Goal: Task Accomplishment & Management: Manage account settings

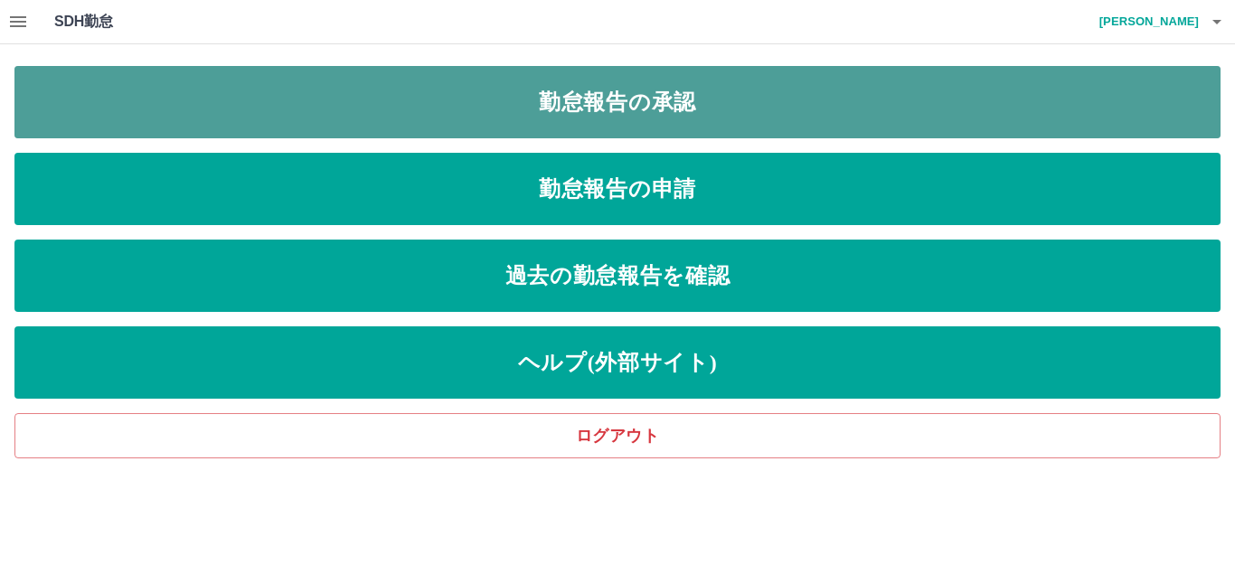
click at [579, 118] on link "勤怠報告の承認" at bounding box center [617, 102] width 1206 height 72
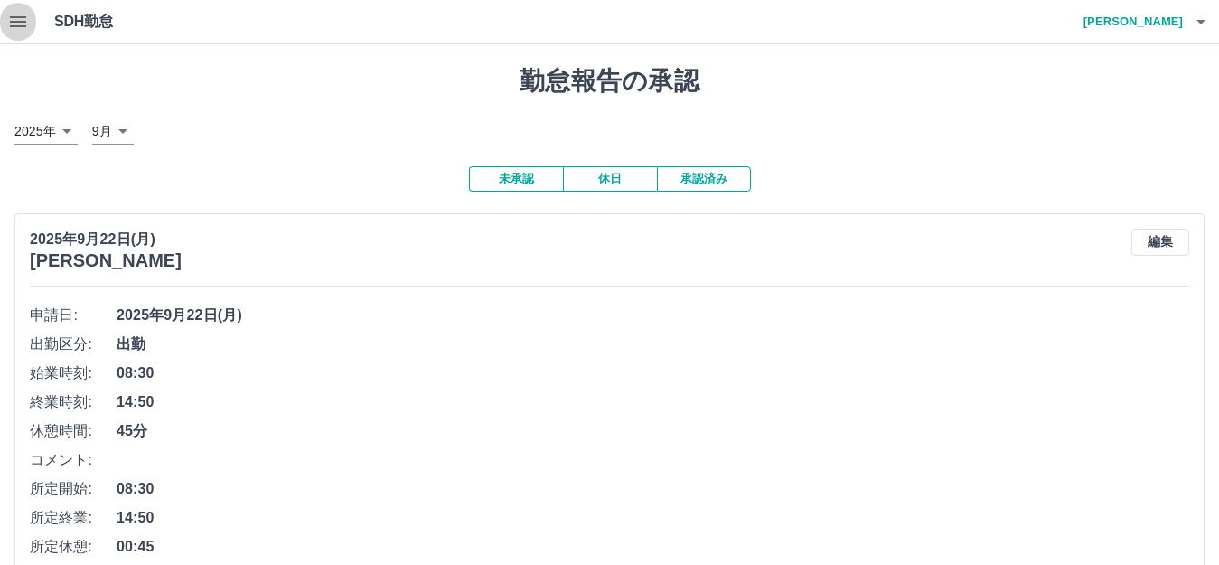
click at [21, 23] on icon "button" at bounding box center [18, 21] width 16 height 11
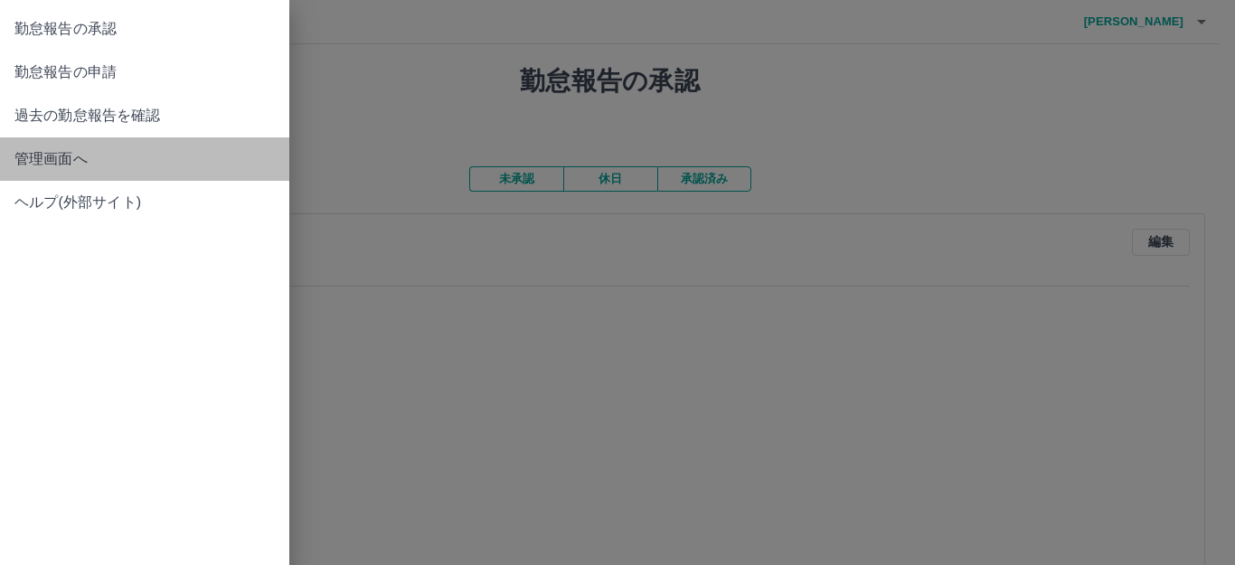
click at [82, 169] on span "管理画面へ" at bounding box center [144, 159] width 260 height 22
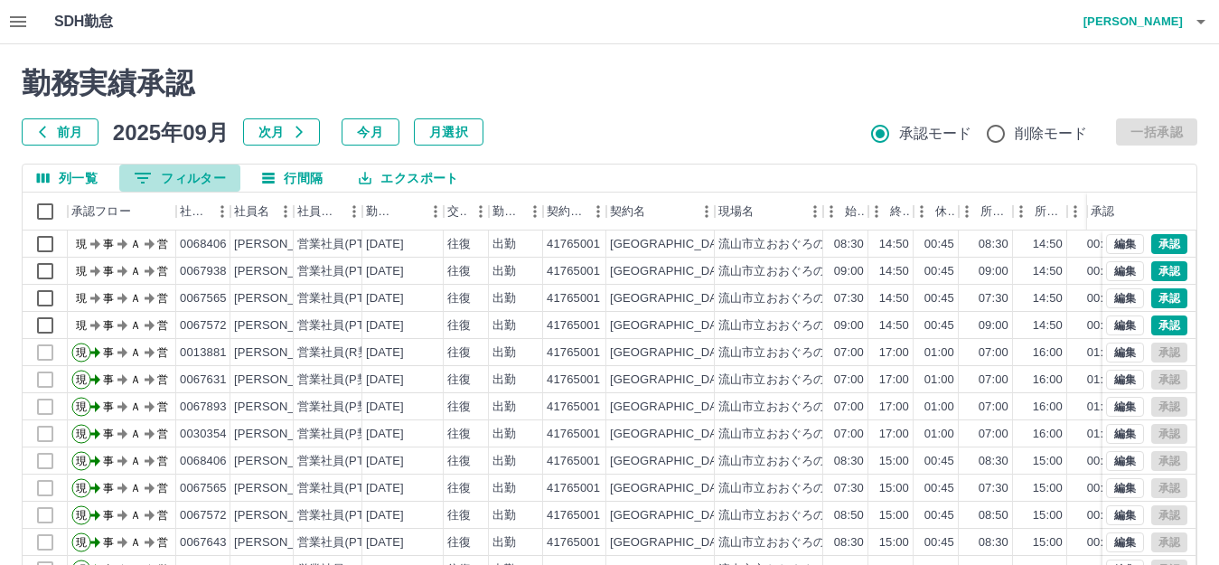
click at [147, 174] on icon "フィルター表示" at bounding box center [143, 178] width 16 height 11
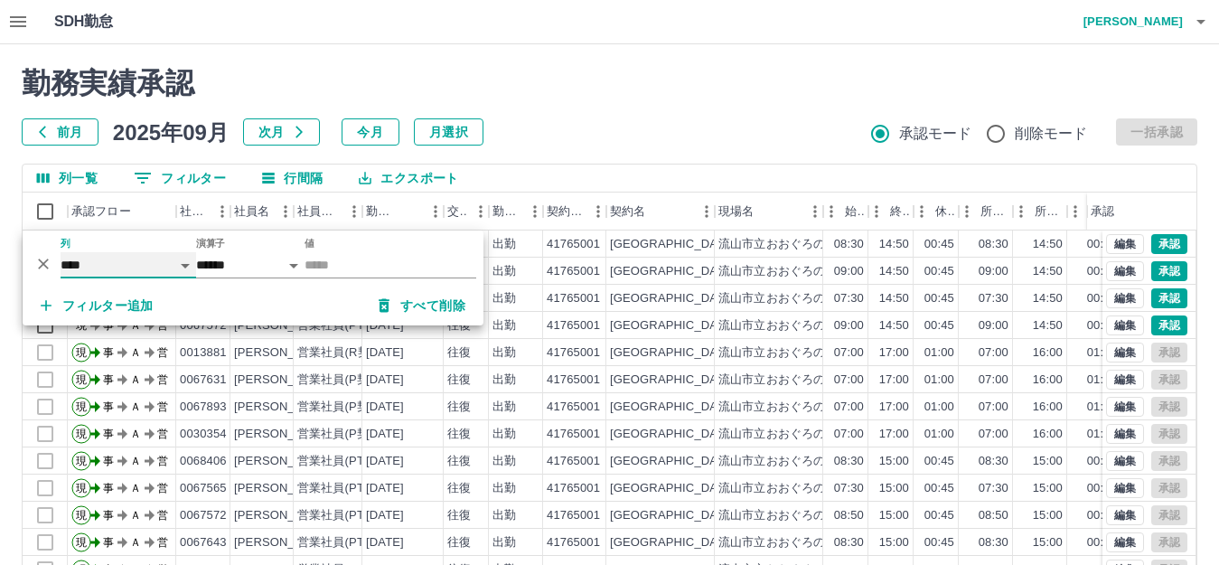
click at [90, 259] on select "**** *** **** *** *** **** ***** *** *** ** ** ** **** **** **** ** ** *** ****…" at bounding box center [129, 265] width 136 height 26
click at [61, 252] on select "**** *** **** *** *** **** ***** *** *** ** ** ** **** **** **** ** ** *** ****…" at bounding box center [129, 265] width 136 height 26
select select "**********"
select select "*****"
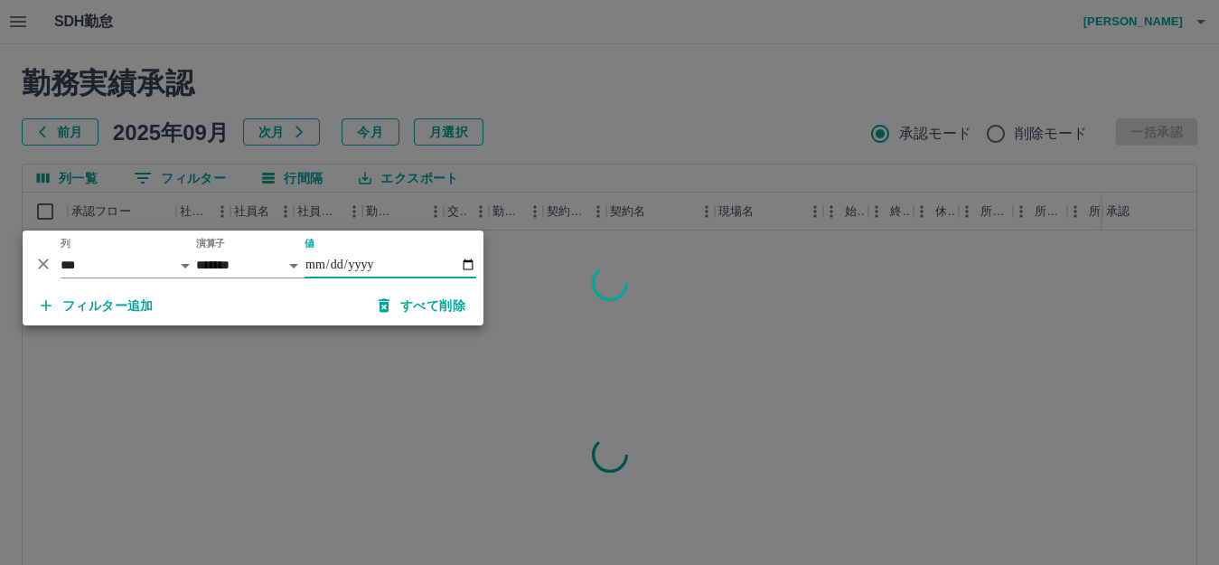
click at [456, 271] on input "値" at bounding box center [391, 265] width 172 height 26
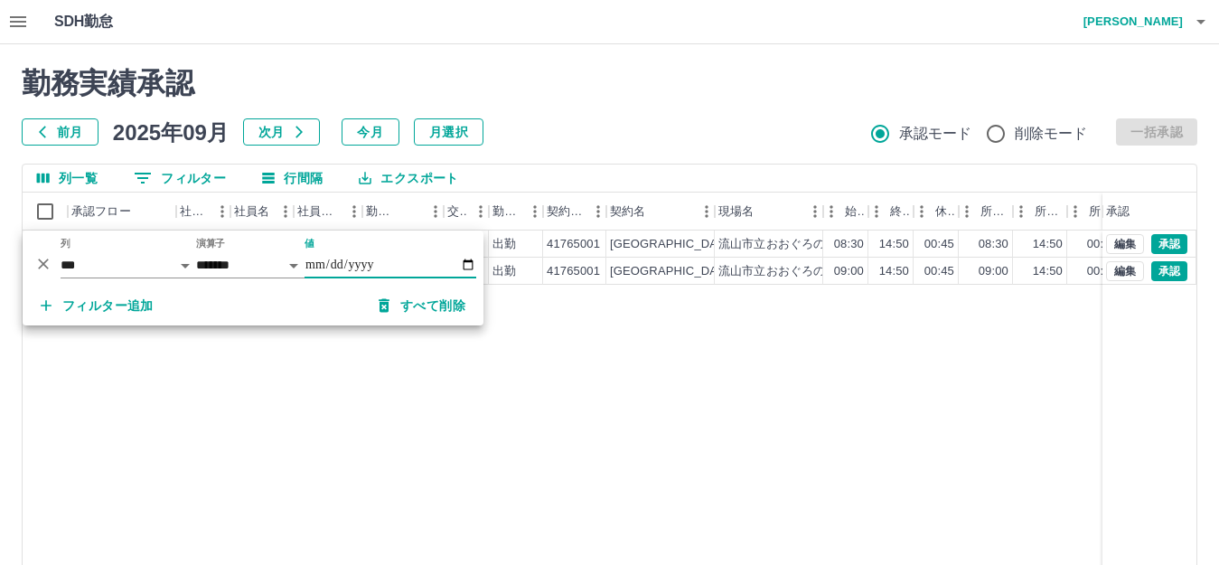
click at [456, 271] on input "値" at bounding box center [391, 265] width 172 height 26
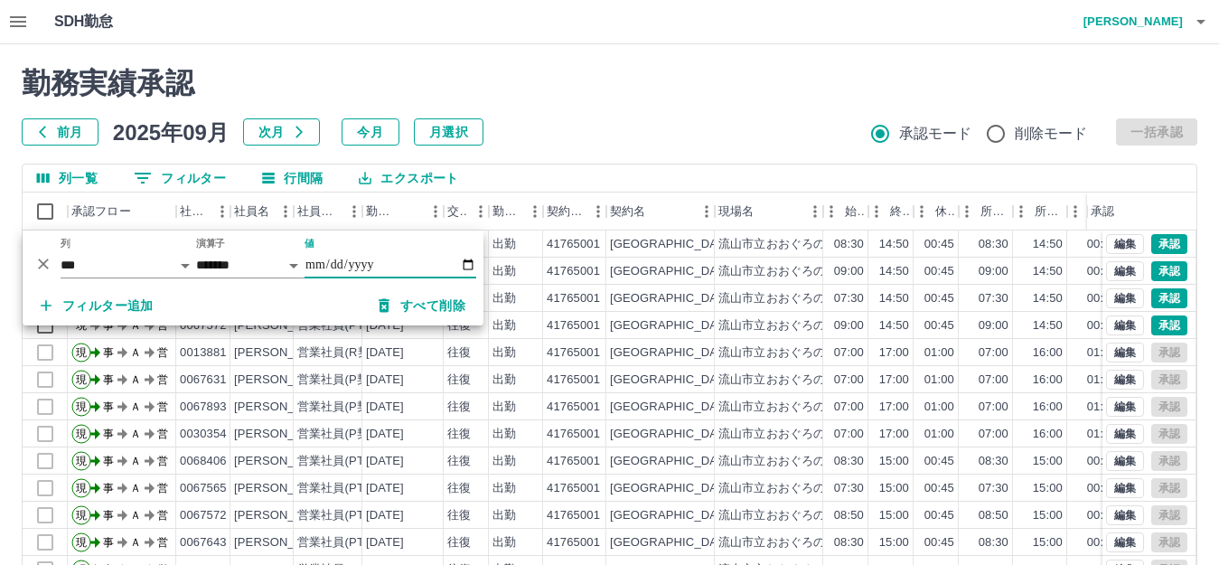
click at [474, 267] on input "値" at bounding box center [391, 265] width 172 height 26
type input "**********"
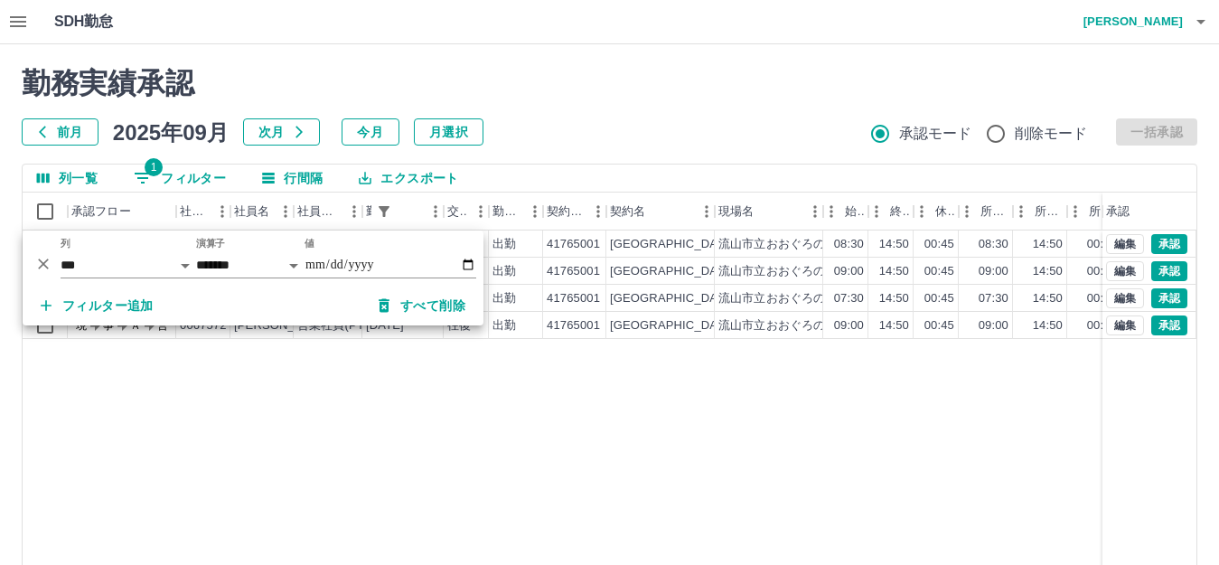
click at [613, 83] on h2 "勤務実績承認" at bounding box center [610, 83] width 1176 height 34
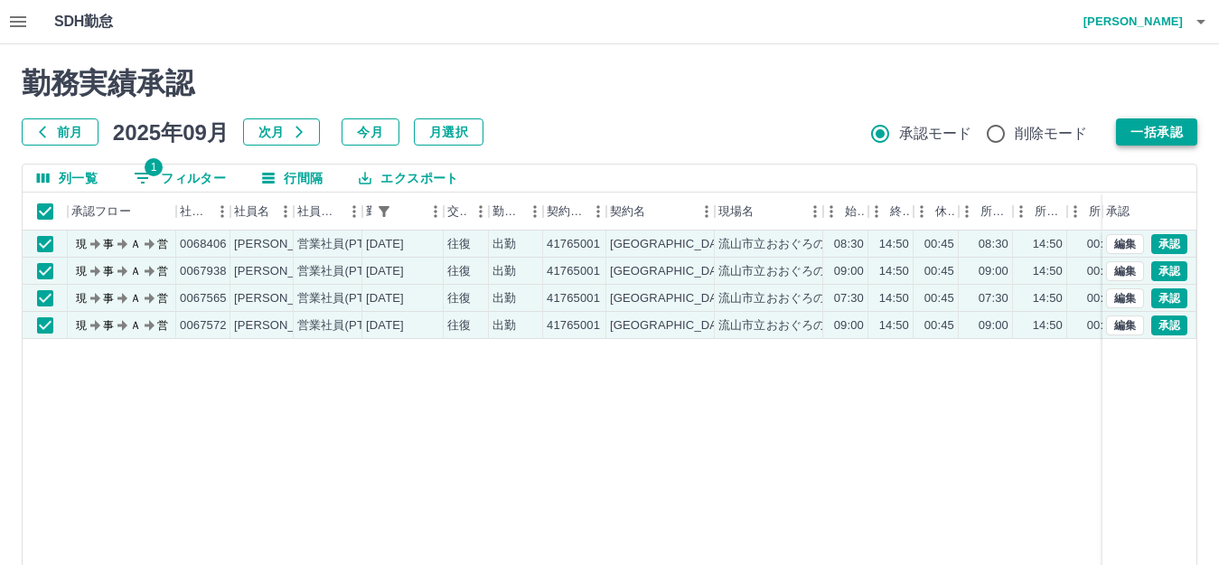
click at [1155, 127] on button "一括承認" at bounding box center [1156, 131] width 81 height 27
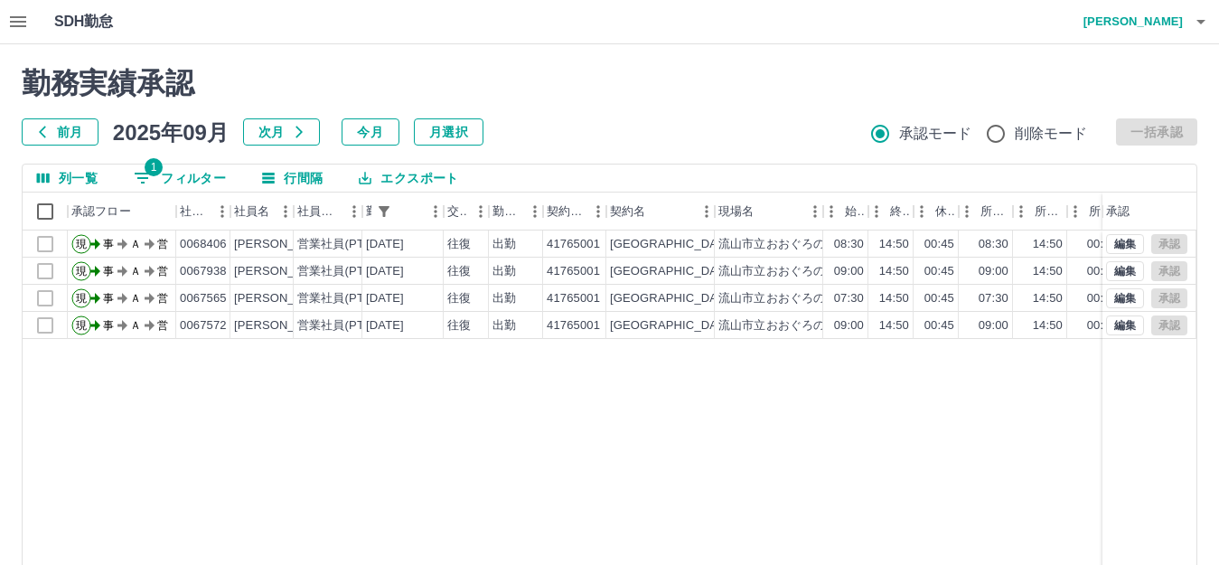
click at [21, 24] on icon "button" at bounding box center [18, 22] width 22 height 22
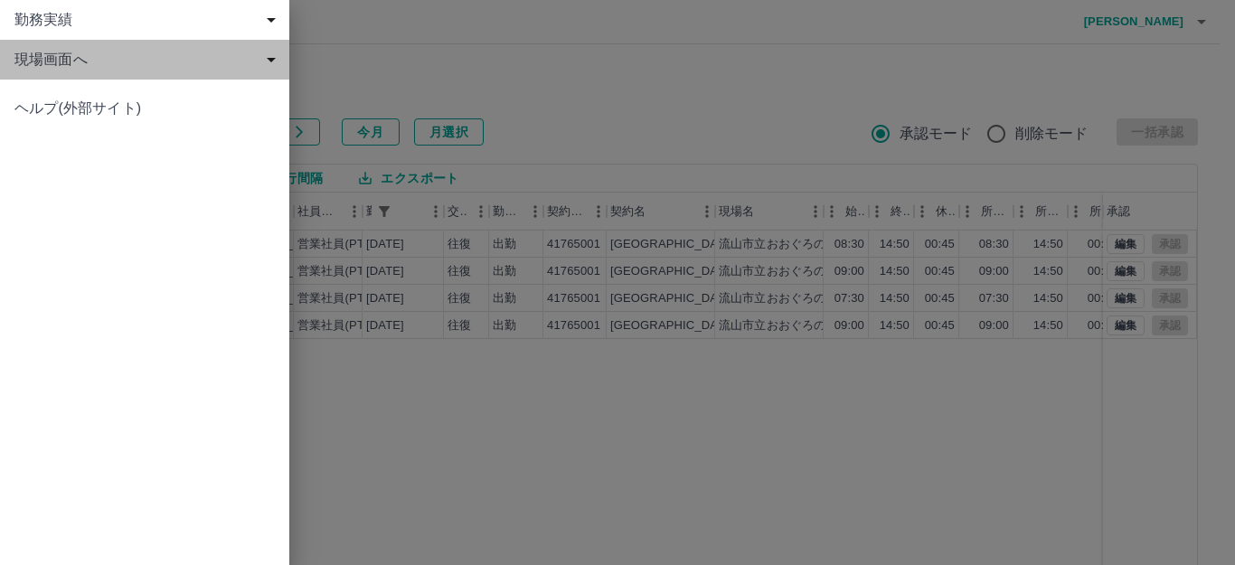
click at [52, 57] on span "現場画面へ" at bounding box center [148, 60] width 268 height 22
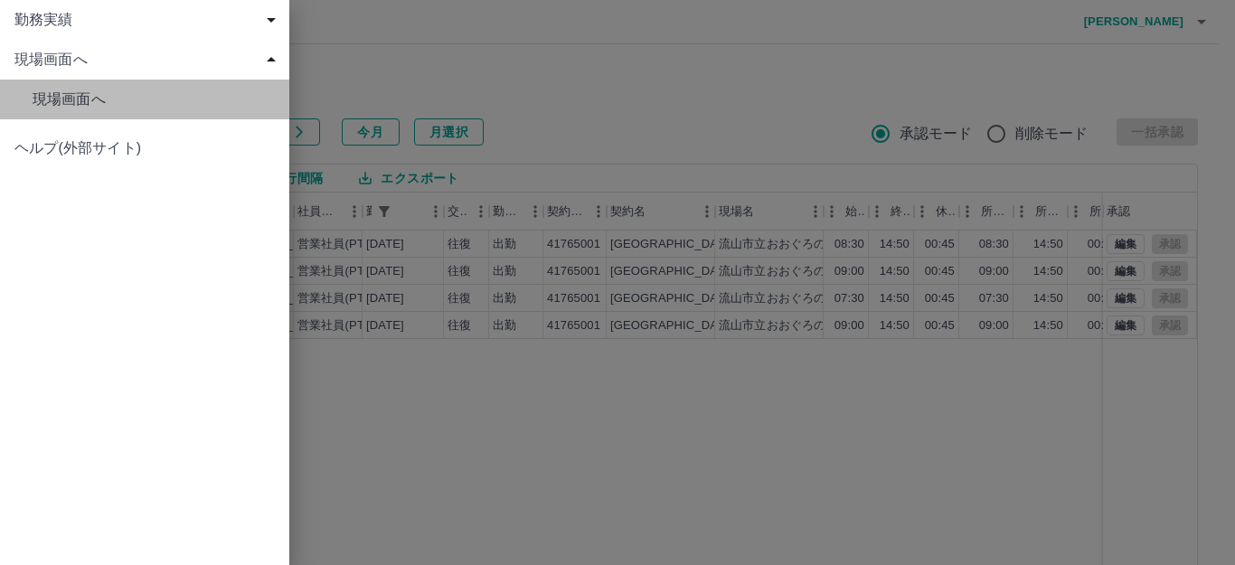
click at [80, 107] on span "現場画面へ" at bounding box center [154, 100] width 242 height 22
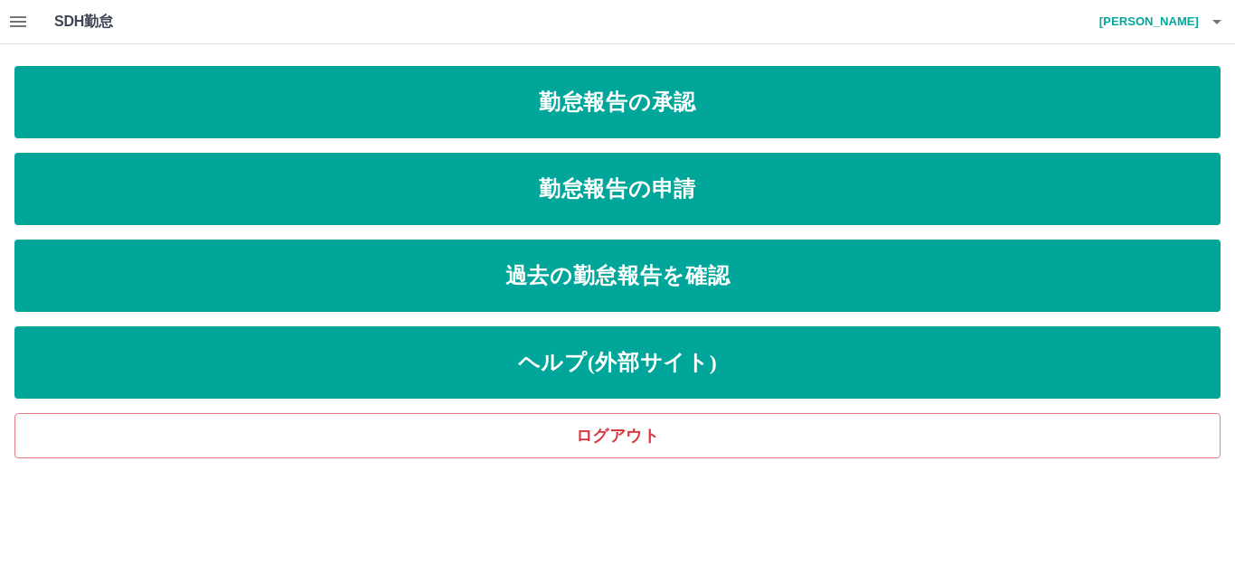
drag, startPoint x: 421, startPoint y: 174, endPoint x: 489, endPoint y: 65, distance: 128.7
click at [489, 65] on div "SDH勤怠 [PERSON_NAME] 勤怠報告の承認 勤怠報告の申請 過去の勤怠報告を確認 ヘルプ(外部サイト) ログアウト" at bounding box center [617, 229] width 1235 height 458
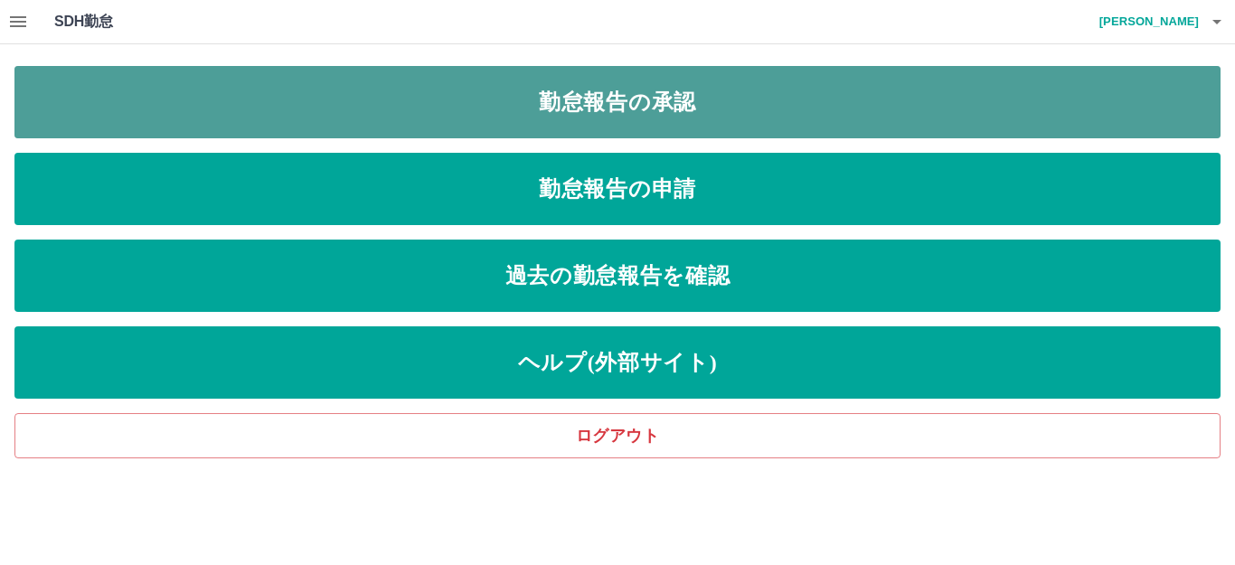
click at [475, 94] on link "勤怠報告の承認" at bounding box center [617, 102] width 1206 height 72
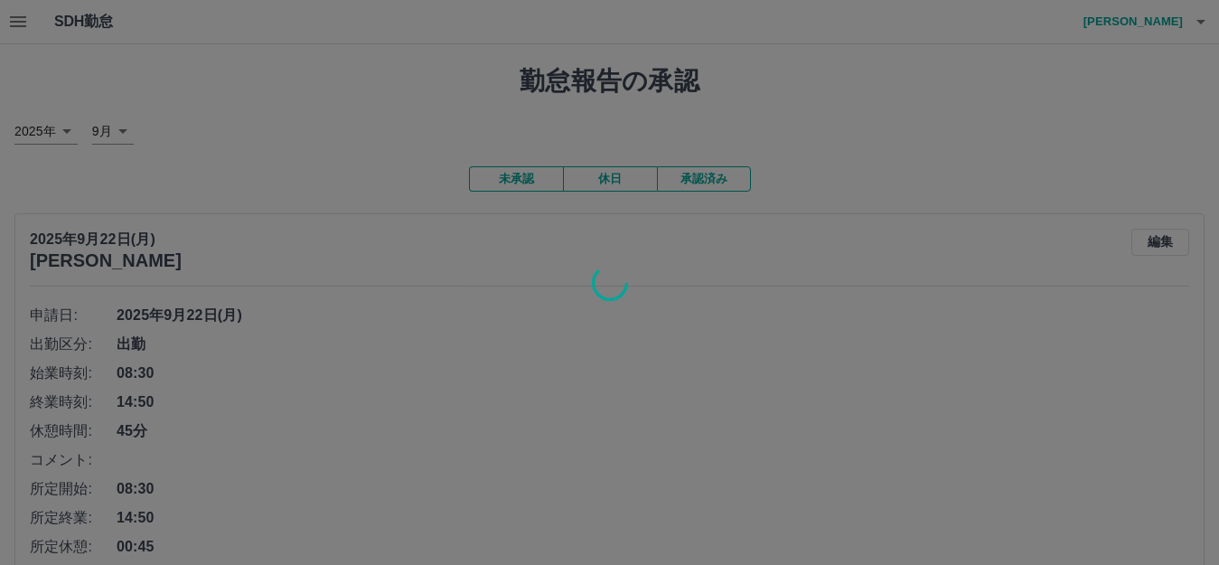
click at [20, 23] on div at bounding box center [609, 282] width 1219 height 565
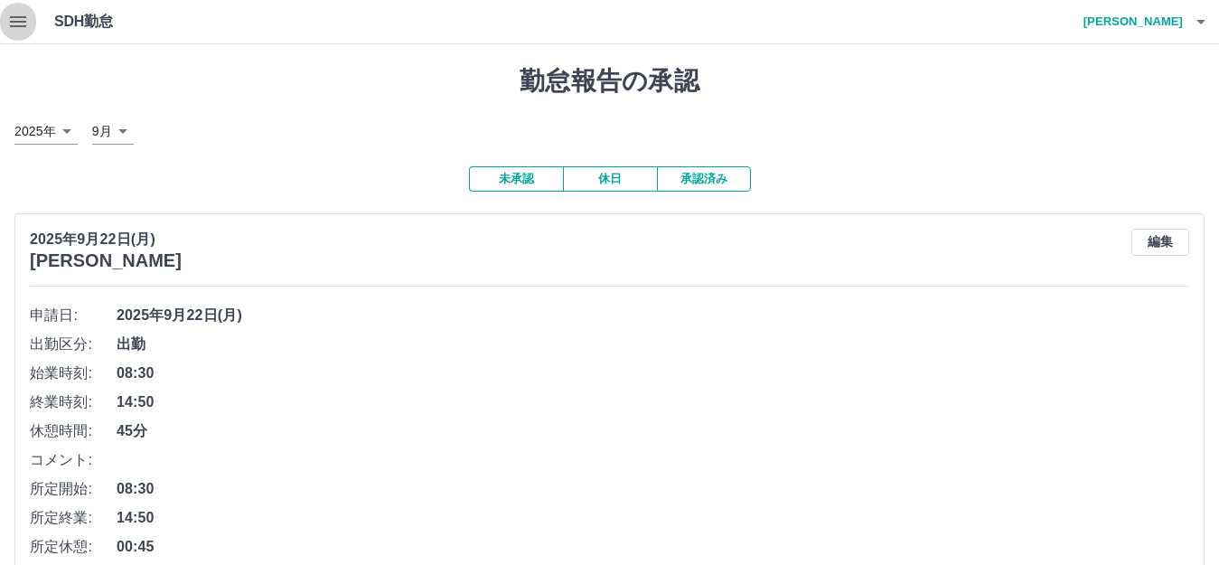
click at [20, 23] on icon "button" at bounding box center [18, 21] width 16 height 11
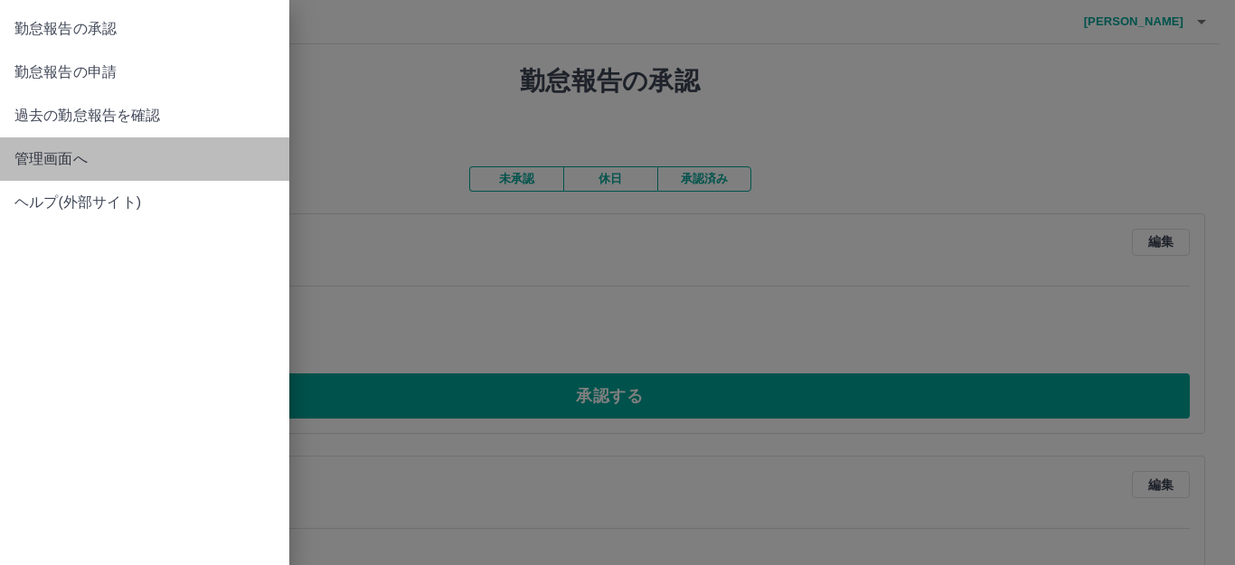
click at [66, 159] on span "管理画面へ" at bounding box center [144, 159] width 260 height 22
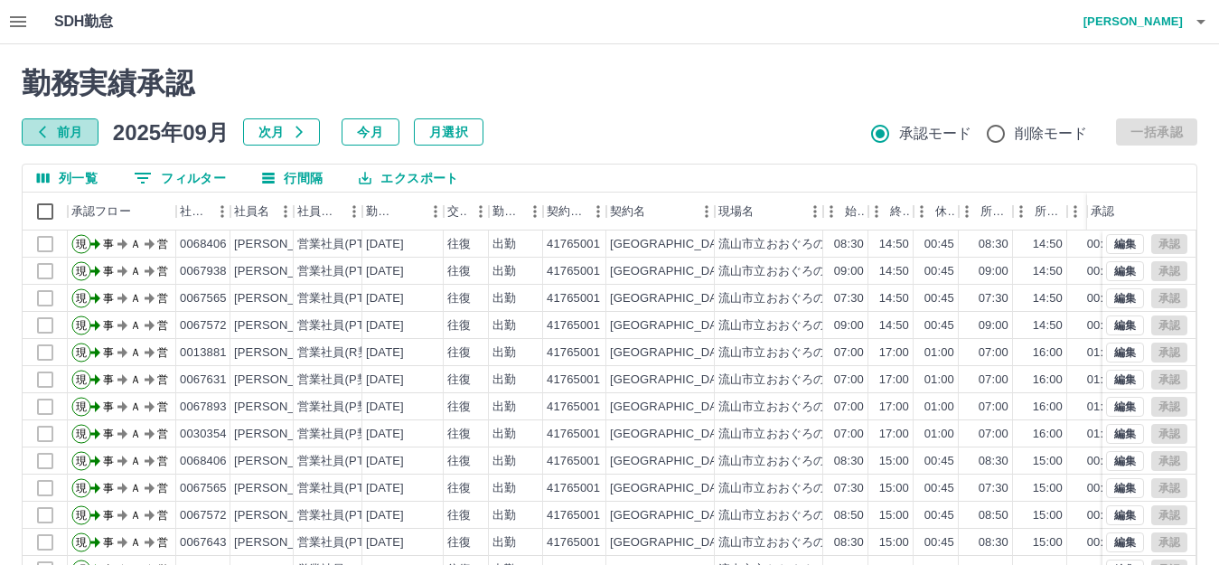
click at [64, 134] on button "前月" at bounding box center [60, 131] width 77 height 27
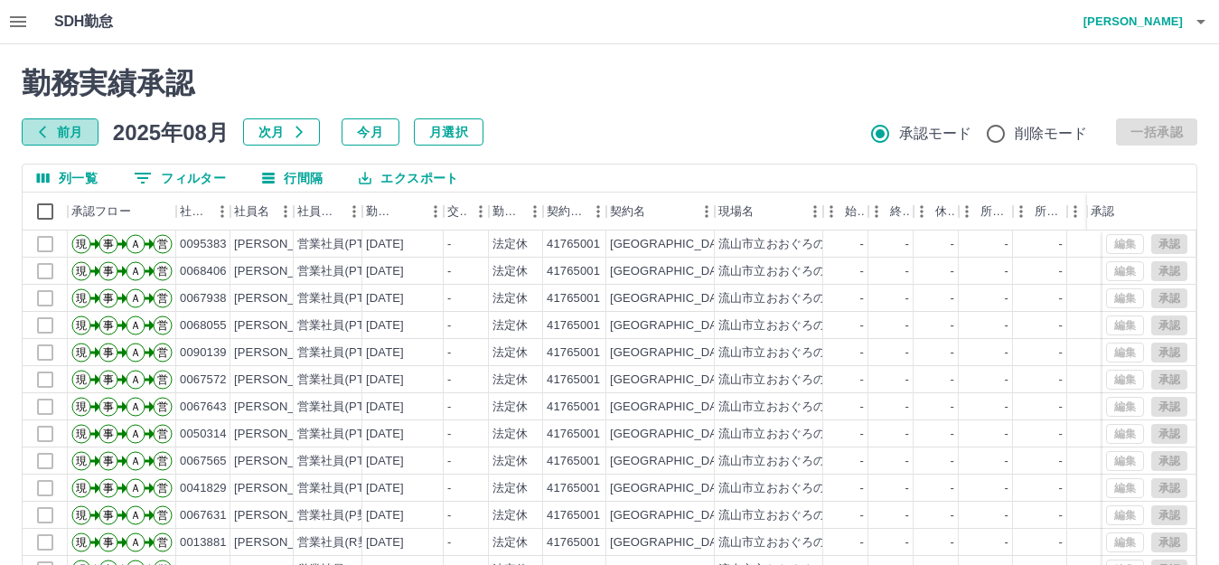
click at [64, 134] on button "前月" at bounding box center [60, 131] width 77 height 27
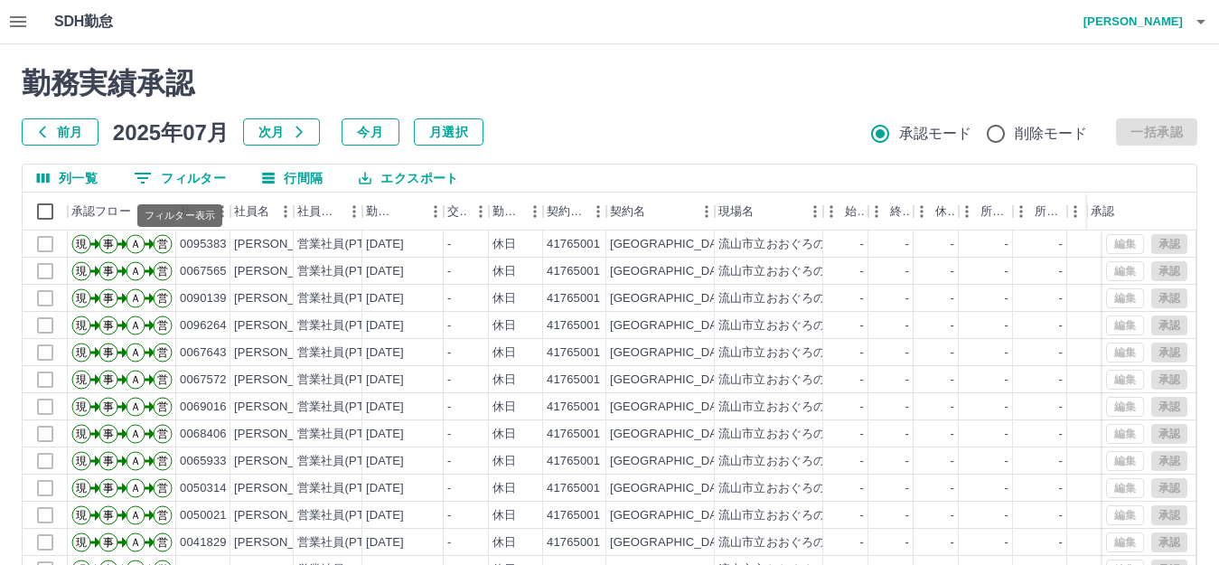
click at [152, 183] on icon "フィルター表示" at bounding box center [143, 178] width 22 height 22
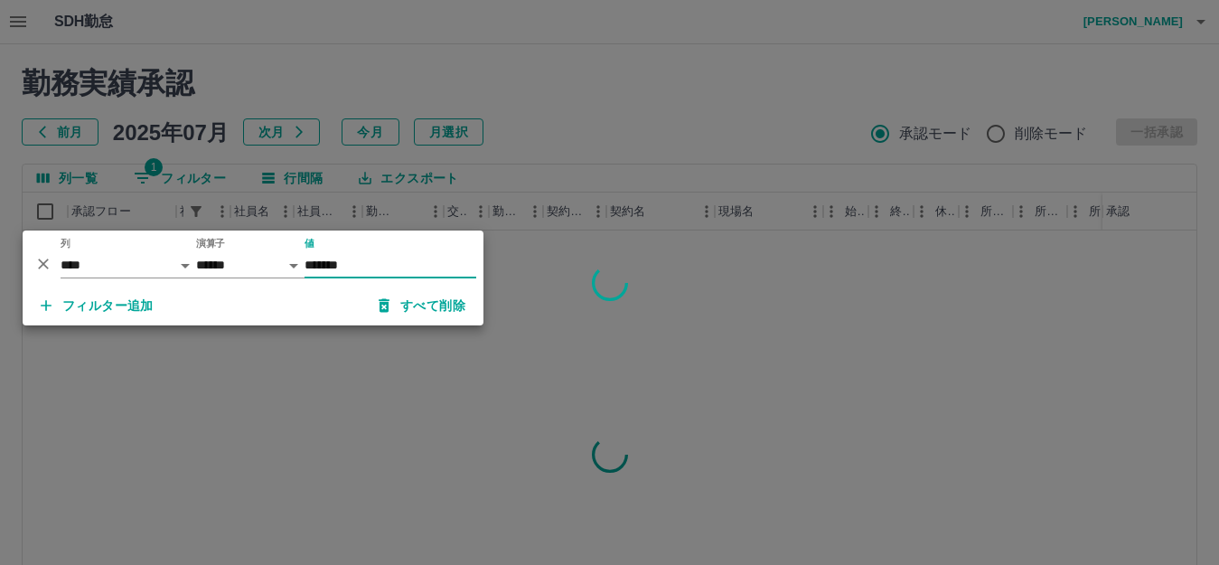
type input "*******"
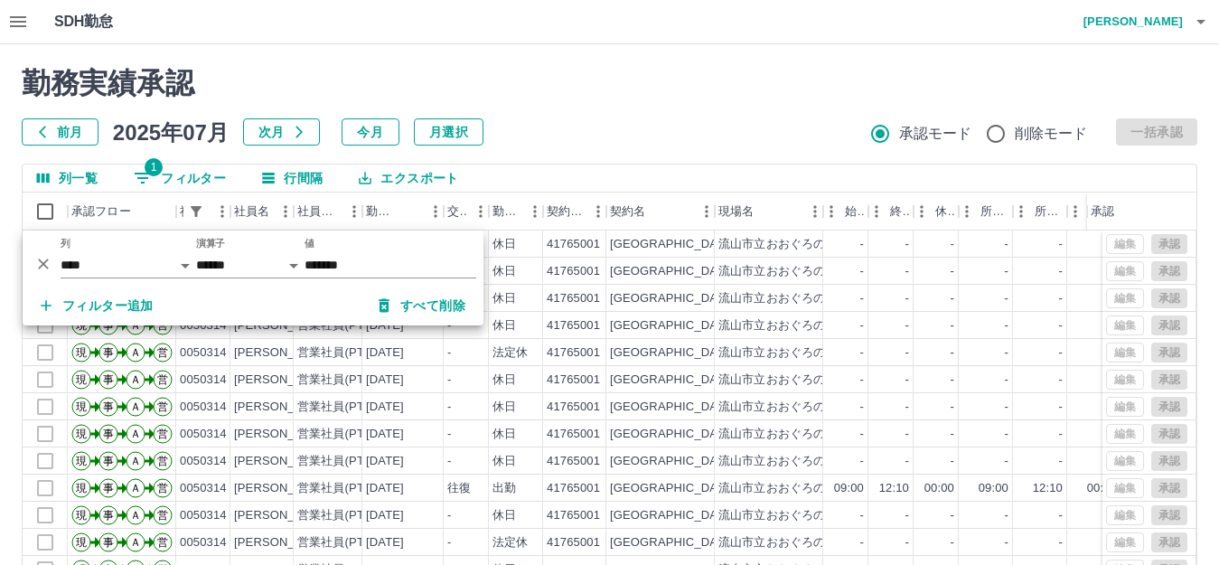
click at [644, 117] on div "勤務実績承認 前月 [DATE] 次月 今月 月選択 承認モード 削除モード 一括承認" at bounding box center [610, 106] width 1176 height 80
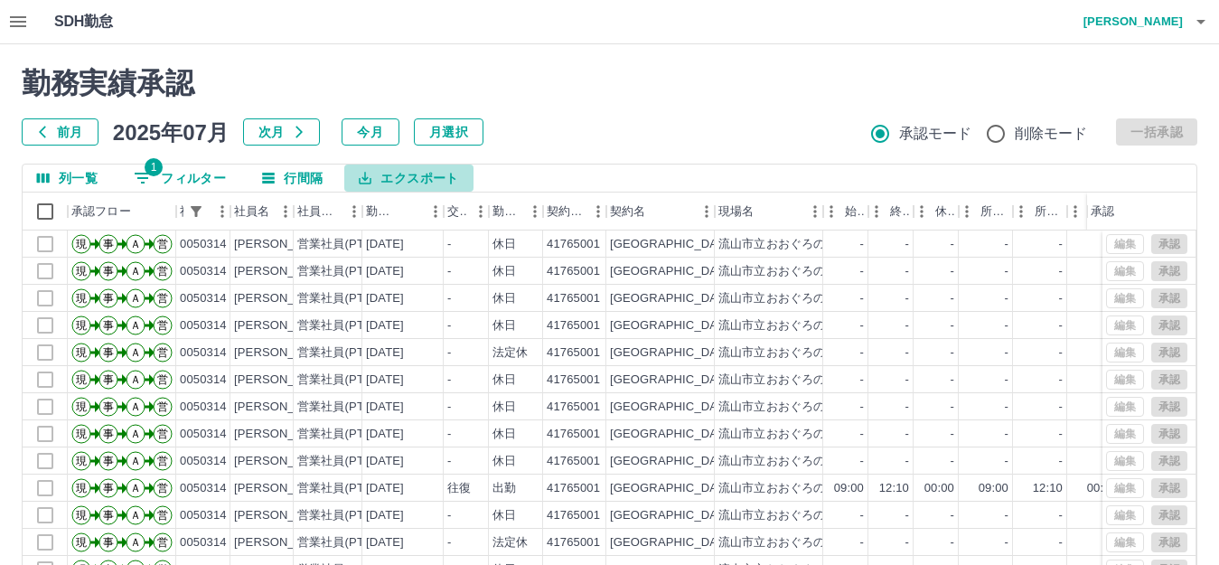
click at [380, 180] on button "エクスポート" at bounding box center [408, 178] width 128 height 27
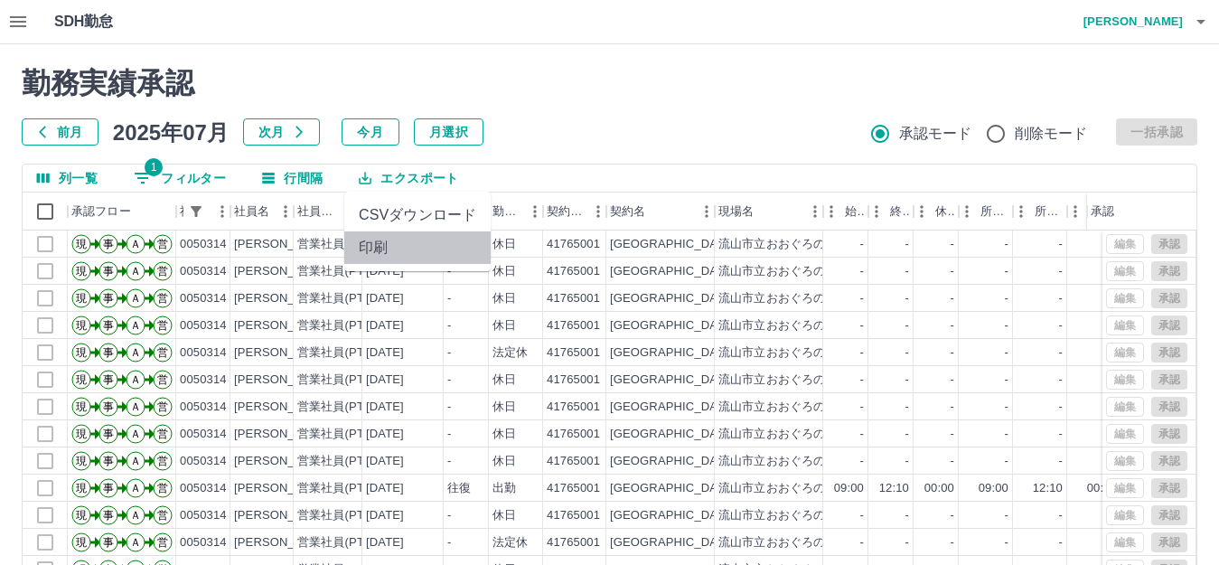
click at [378, 255] on li "印刷" at bounding box center [417, 247] width 146 height 33
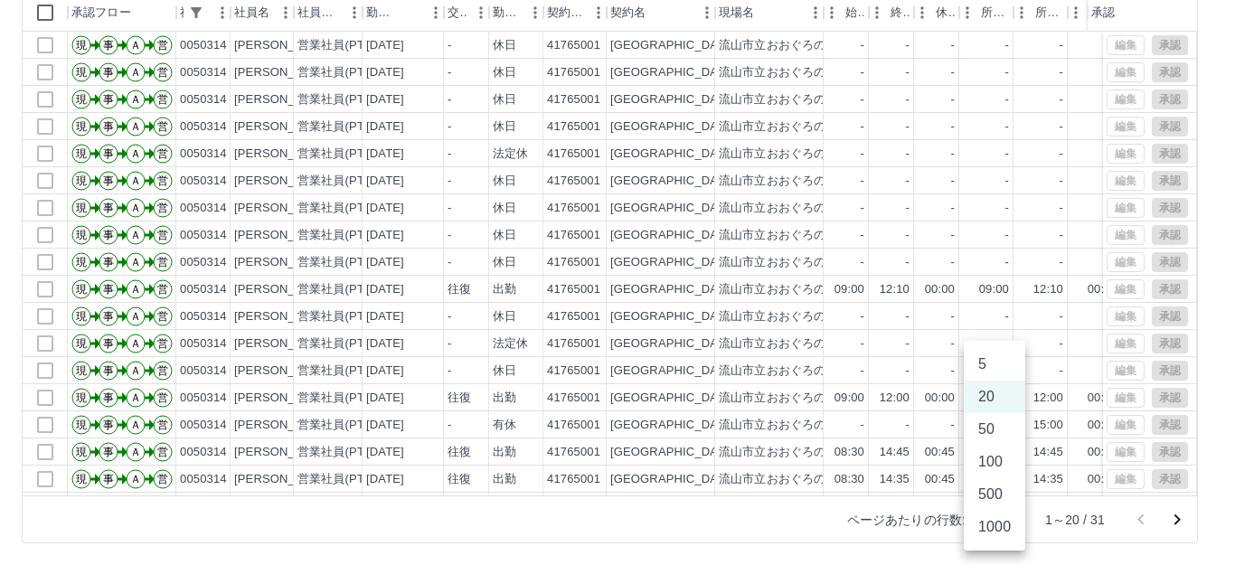
click at [1004, 517] on body "SDH勤怠 [PERSON_NAME] 勤務実績承認 前月 [DATE] 次月 今月 月選択 承認モード 削除モード 一括承認 列一覧 1 フィルター 行間隔…" at bounding box center [617, 183] width 1235 height 764
click at [992, 430] on li "50" at bounding box center [994, 429] width 61 height 33
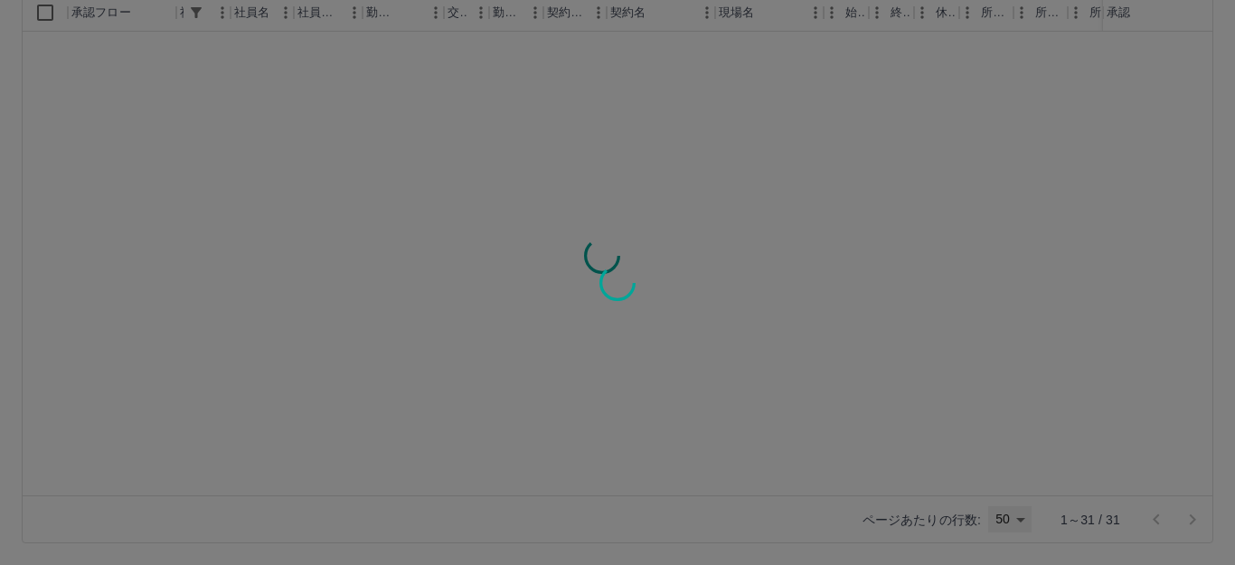
type input "**"
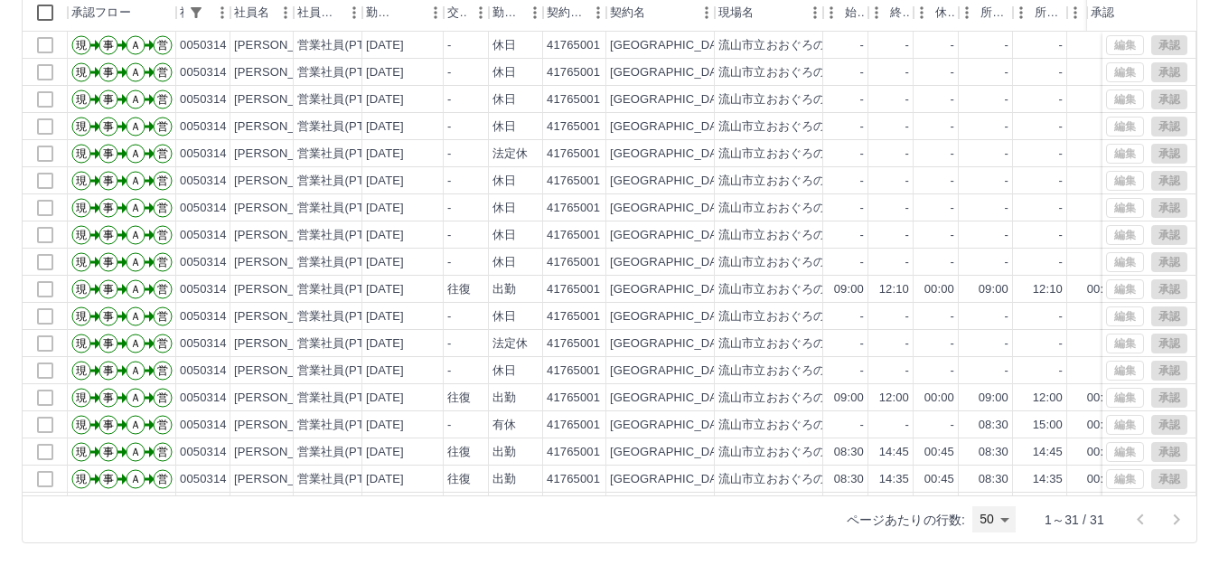
scroll to position [0, 0]
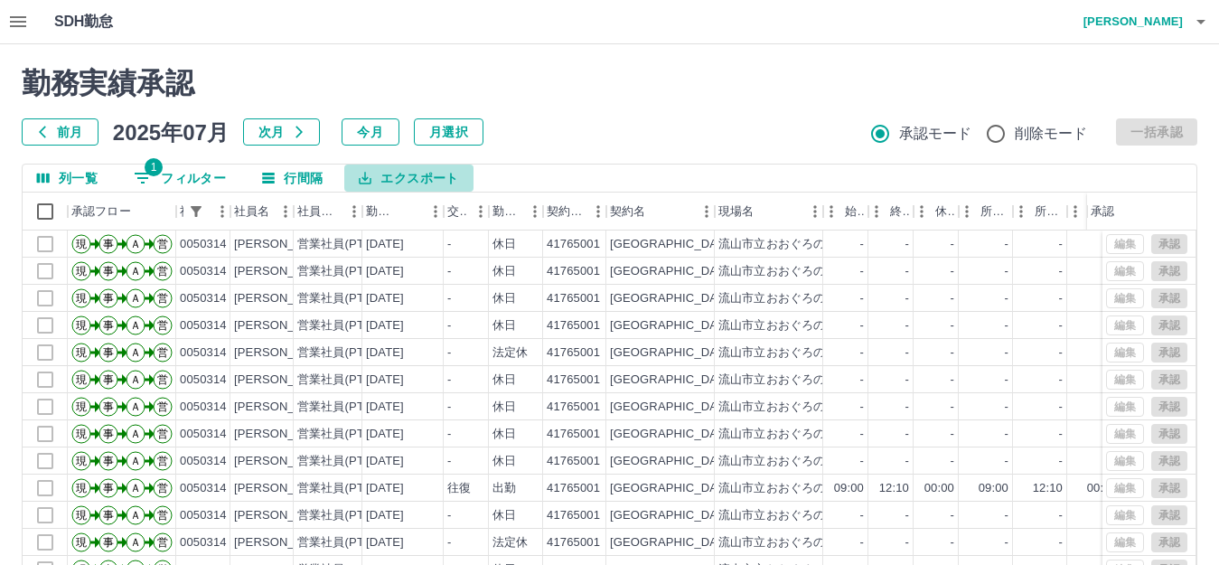
click at [369, 174] on icon "エクスポート" at bounding box center [365, 178] width 16 height 16
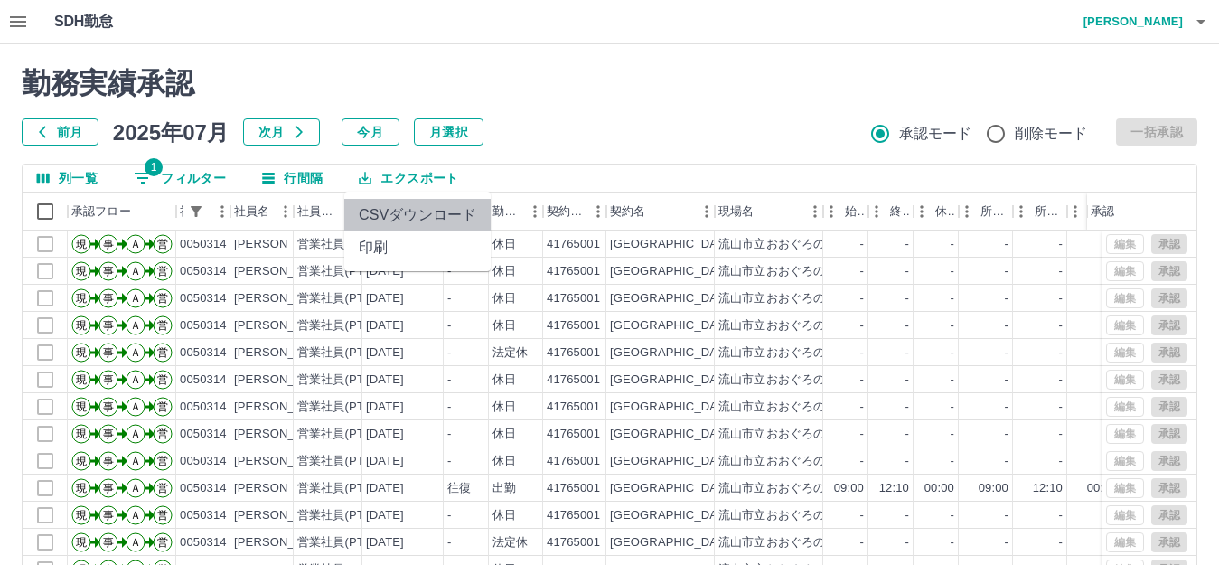
click at [404, 216] on li "CSVダウンロード" at bounding box center [417, 215] width 146 height 33
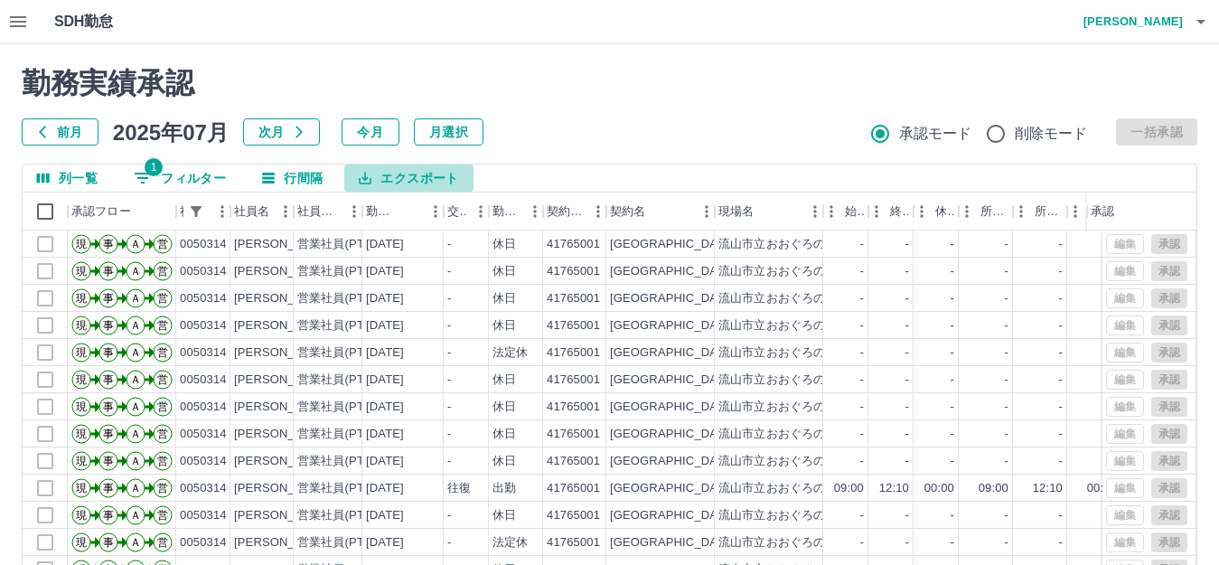
click at [429, 172] on button "エクスポート" at bounding box center [408, 178] width 128 height 27
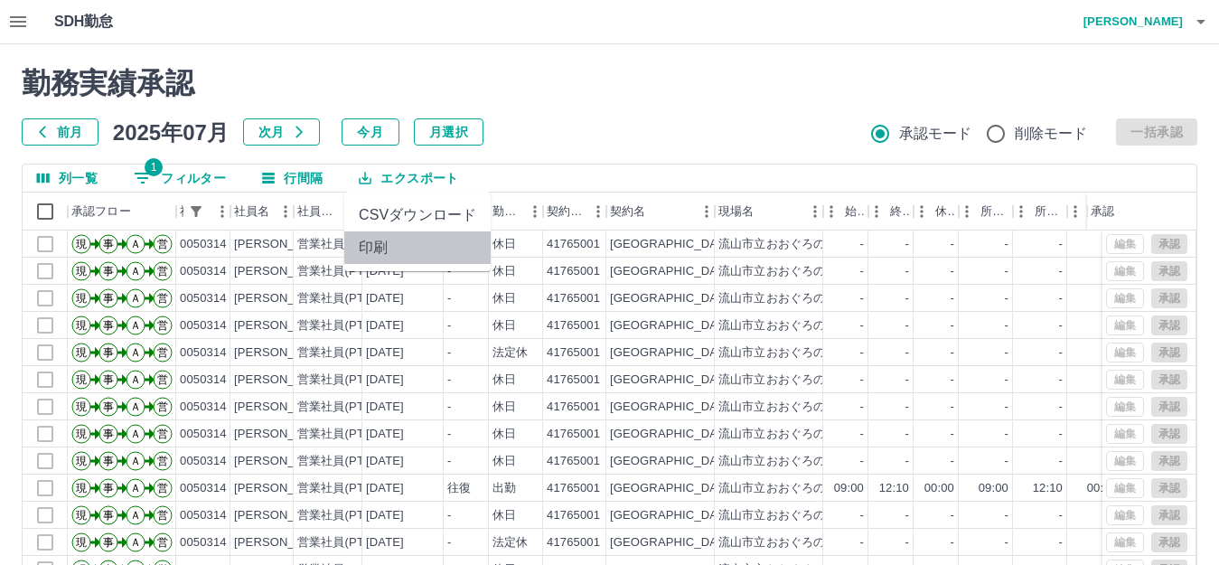
click at [383, 248] on li "印刷" at bounding box center [417, 247] width 146 height 33
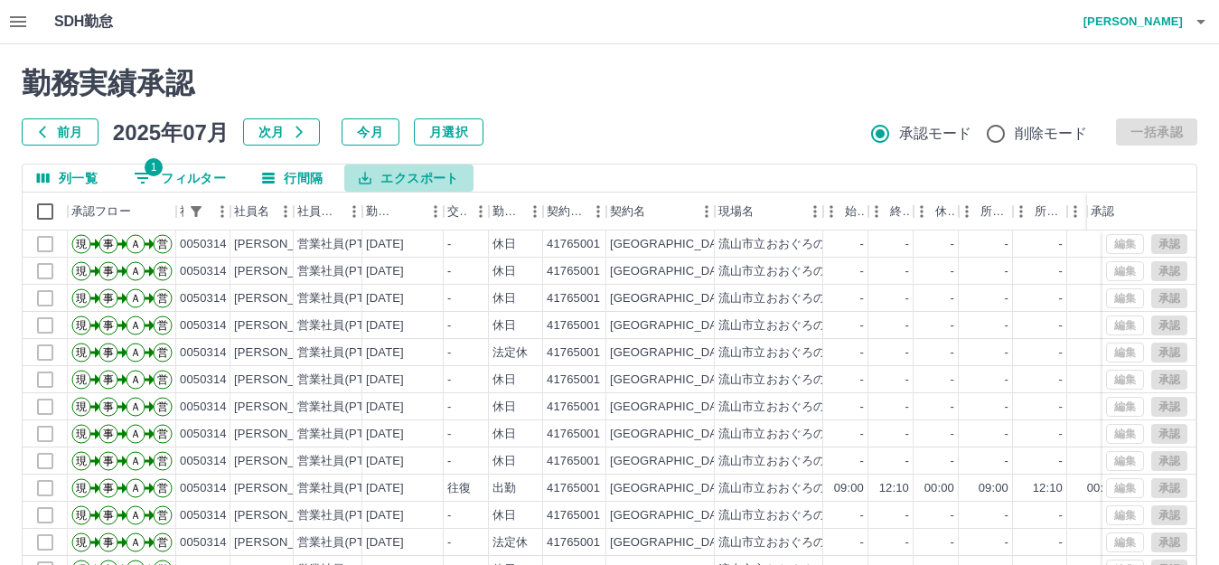
click at [377, 181] on button "エクスポート" at bounding box center [408, 178] width 128 height 27
click at [193, 178] on button "1 フィルター" at bounding box center [179, 178] width 121 height 27
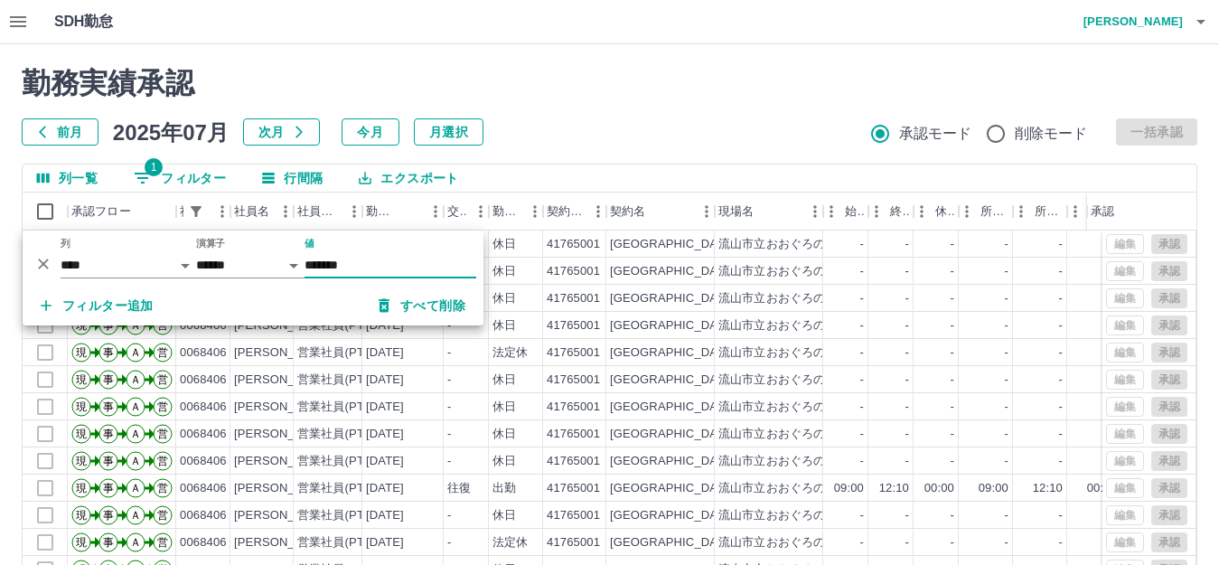
type input "*******"
click at [387, 182] on button "エクスポート" at bounding box center [408, 178] width 128 height 27
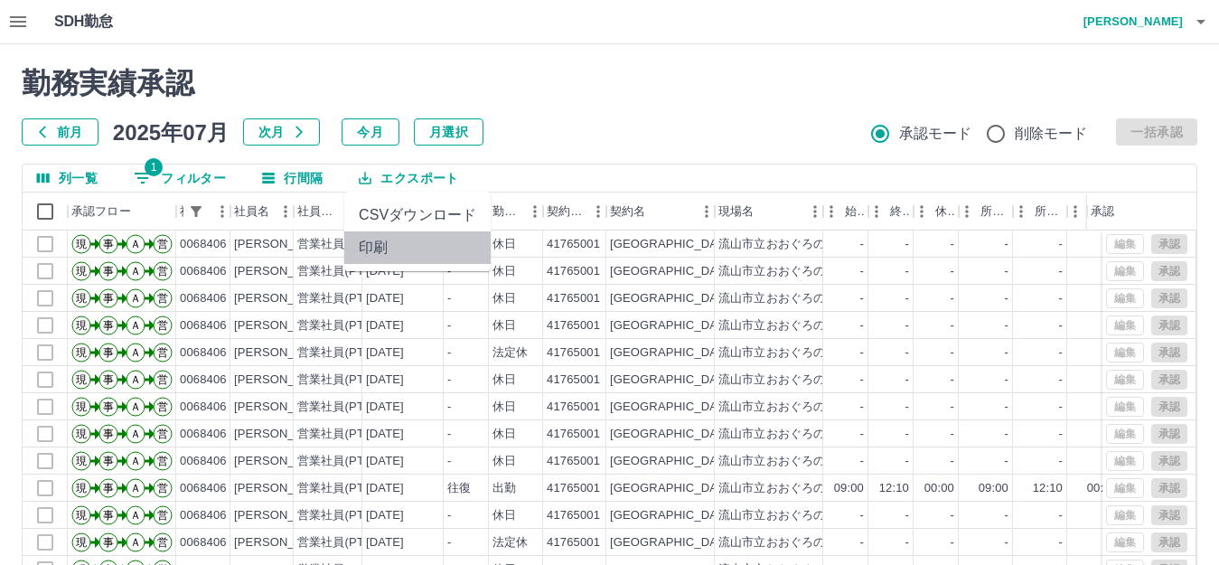
click at [379, 247] on li "印刷" at bounding box center [417, 247] width 146 height 33
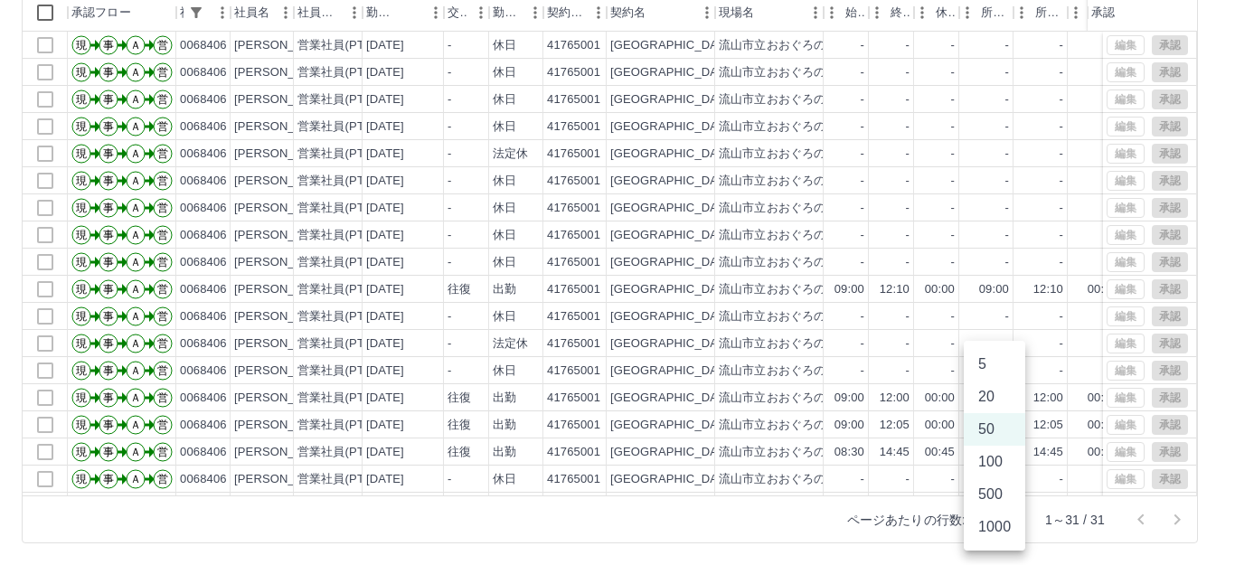
click at [1002, 520] on body "SDH勤怠 [PERSON_NAME] 勤務実績承認 前月 [DATE] 次月 今月 月選択 承認モード 削除モード 一括承認 列一覧 1 フィルター 行間隔…" at bounding box center [617, 183] width 1235 height 764
click at [1000, 454] on li "100" at bounding box center [994, 462] width 61 height 33
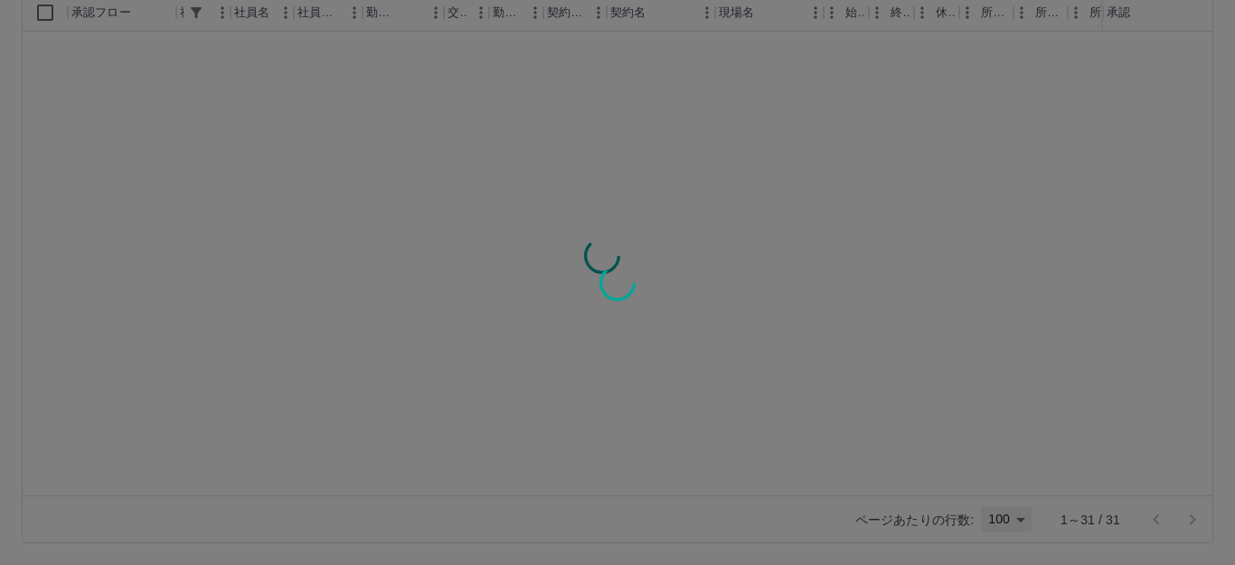
type input "***"
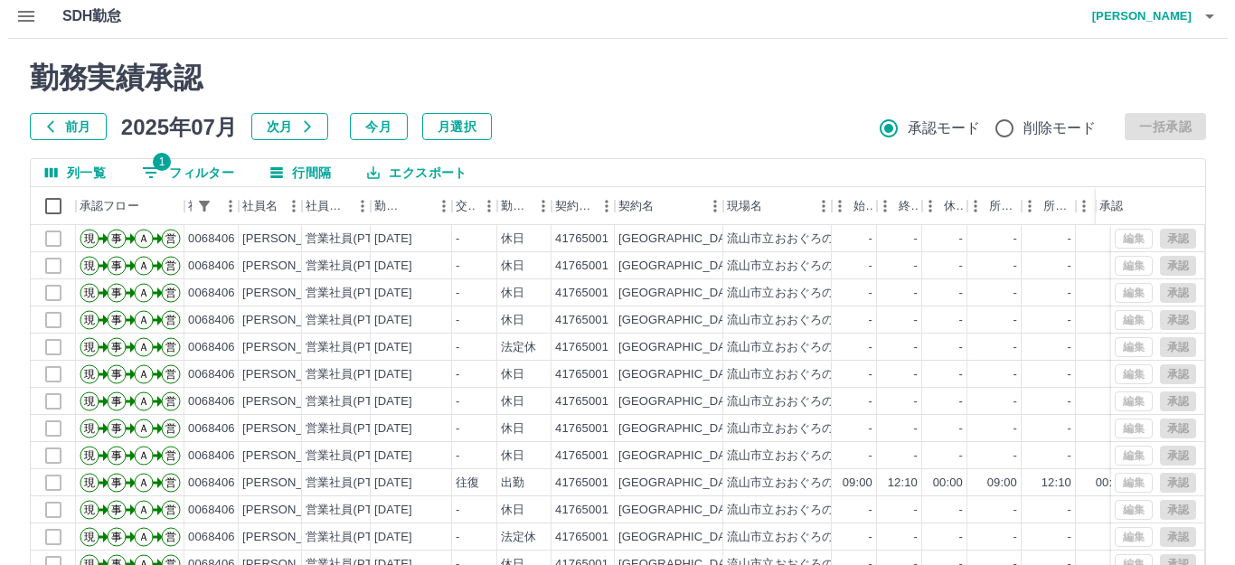
scroll to position [0, 0]
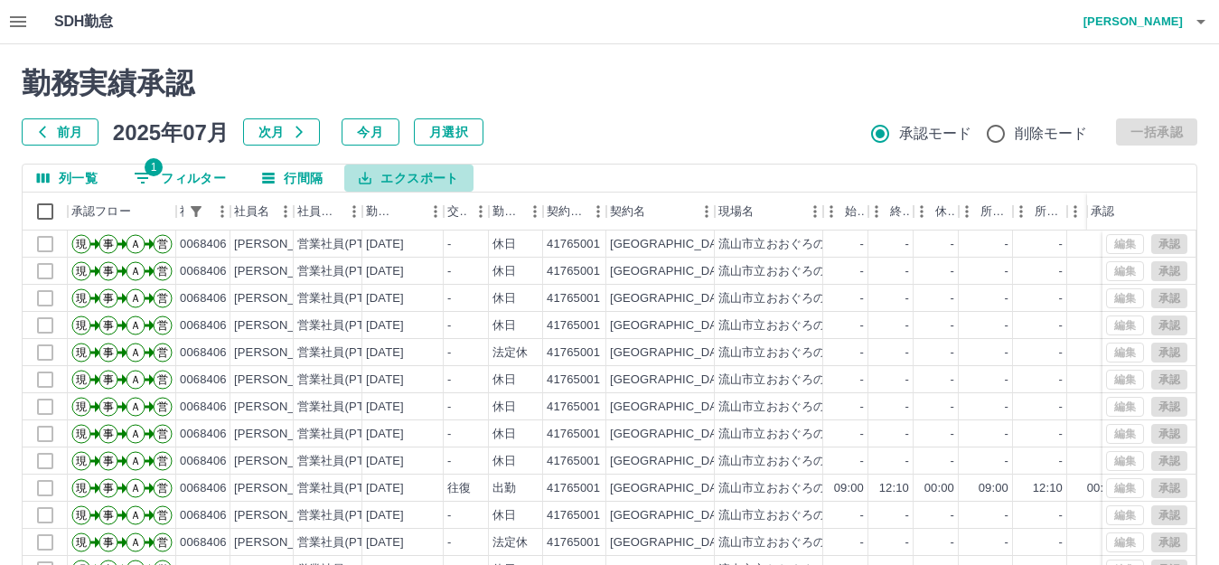
click at [384, 180] on button "エクスポート" at bounding box center [408, 178] width 128 height 27
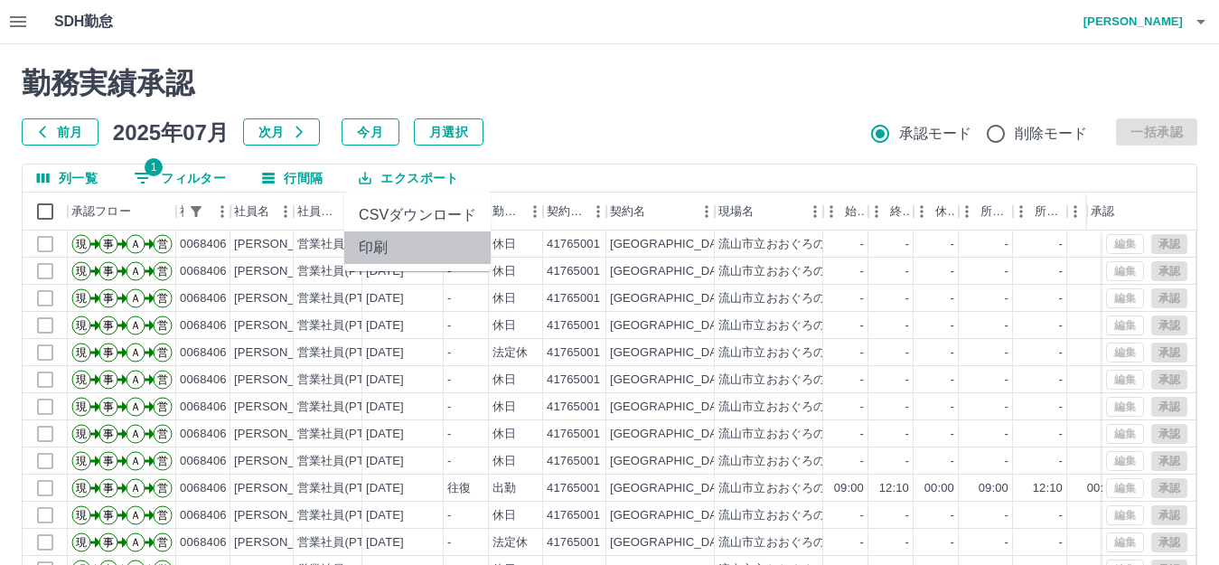
click at [390, 246] on li "印刷" at bounding box center [417, 247] width 146 height 33
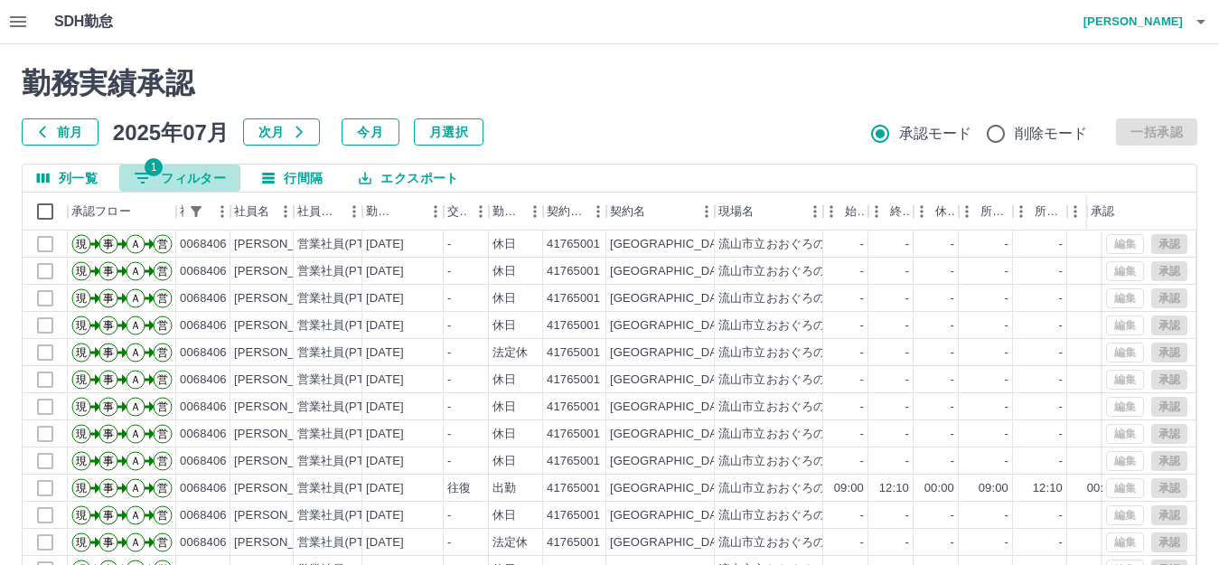
click at [146, 175] on icon "フィルター表示" at bounding box center [143, 178] width 22 height 22
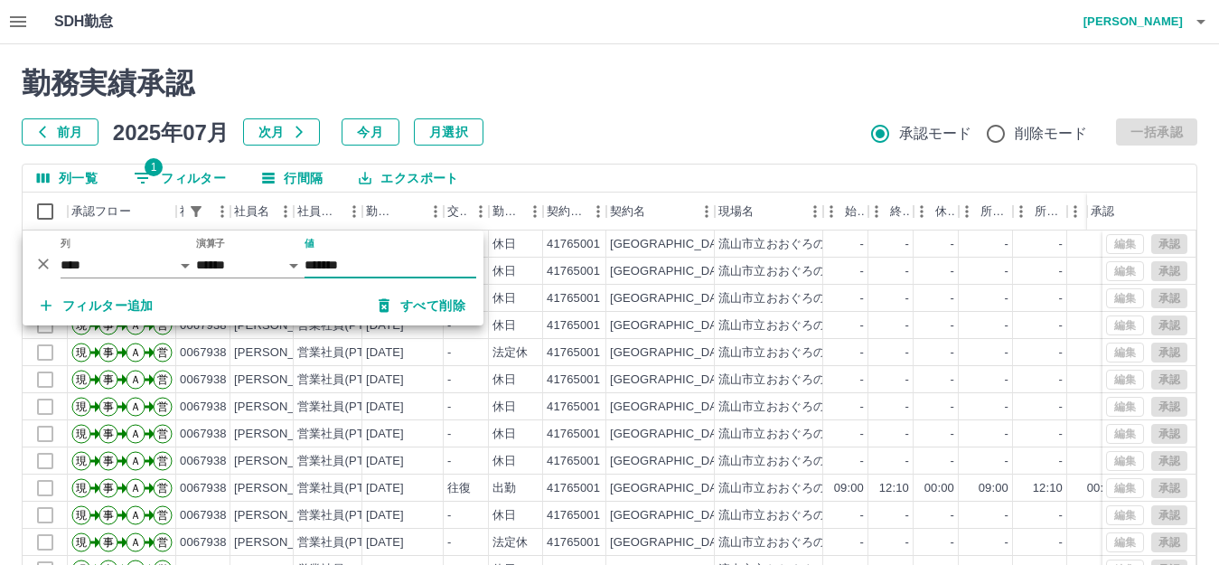
type input "*******"
click at [390, 179] on button "エクスポート" at bounding box center [408, 178] width 128 height 27
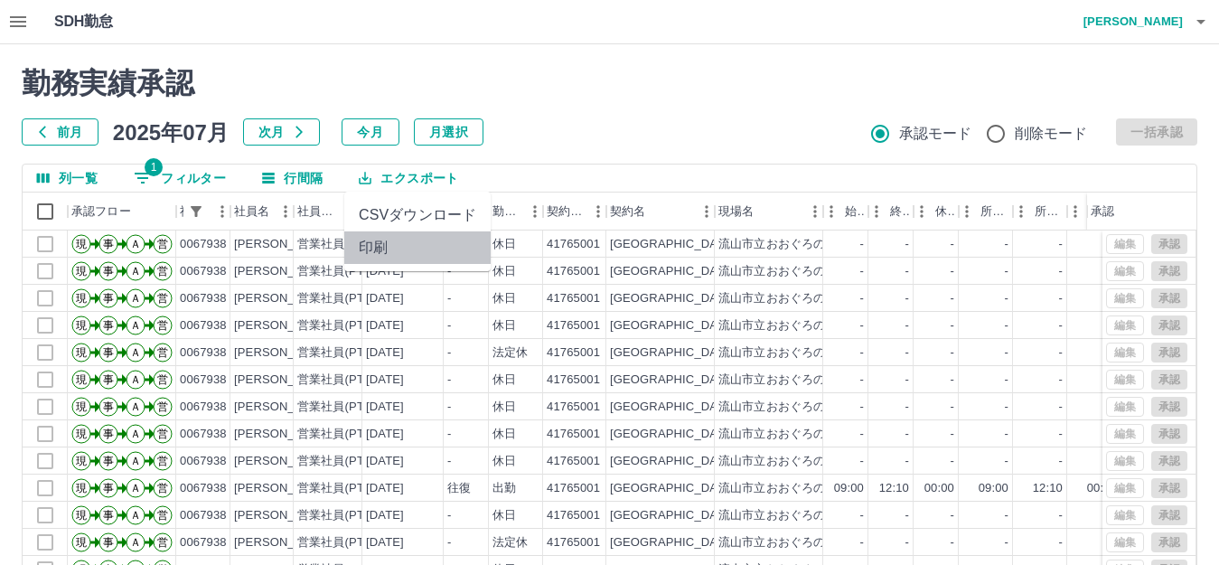
click at [377, 252] on li "印刷" at bounding box center [417, 247] width 146 height 33
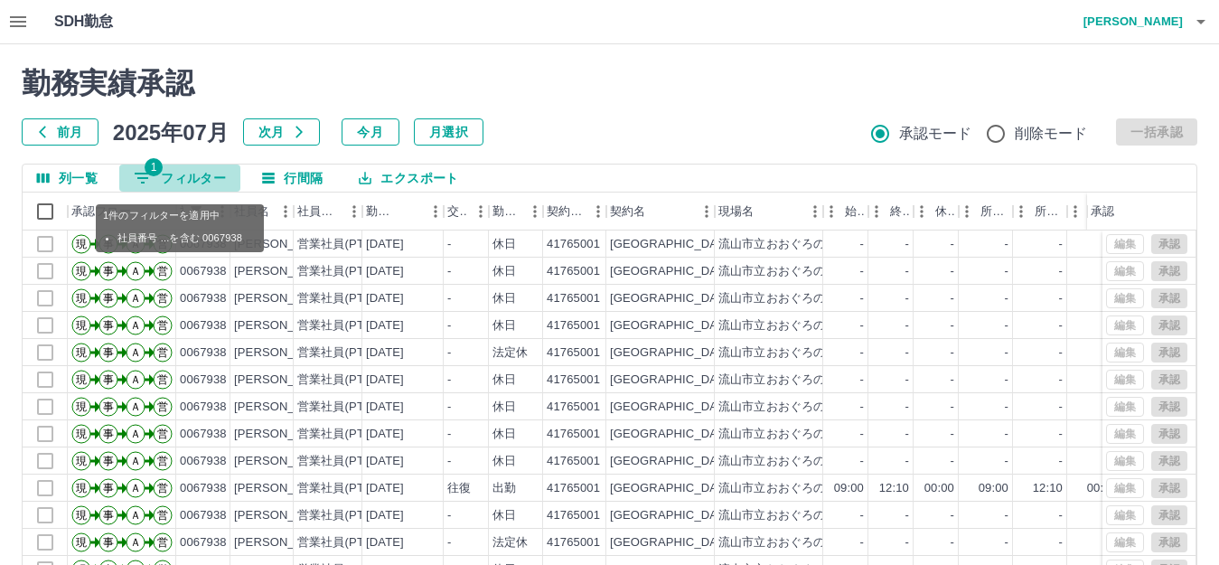
click at [192, 174] on button "1 フィルター" at bounding box center [179, 178] width 121 height 27
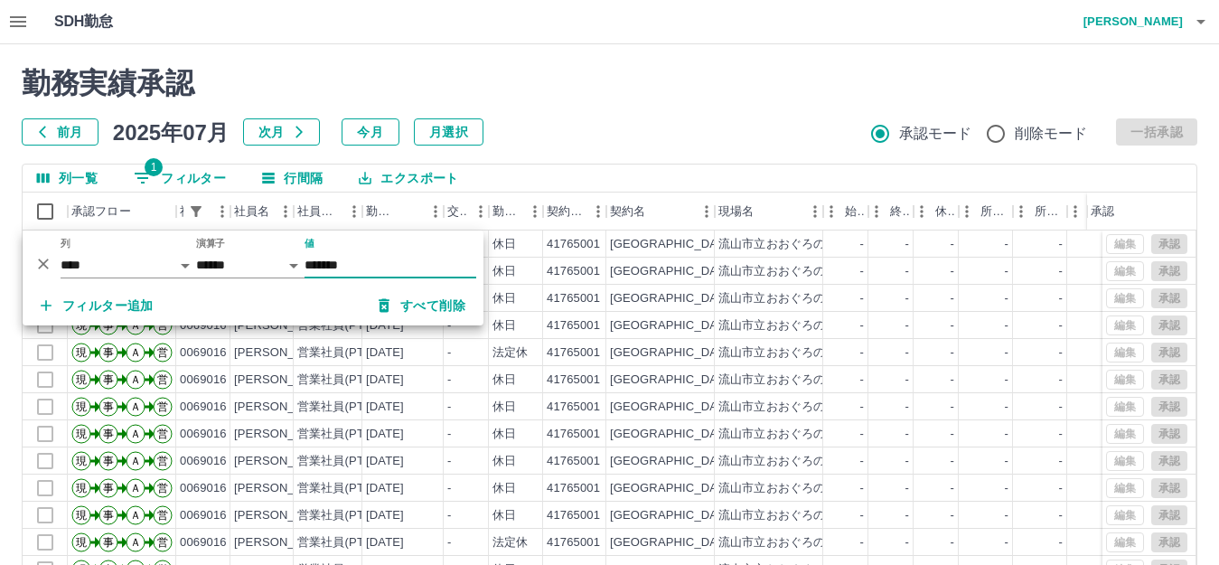
type input "*******"
click at [409, 183] on button "エクスポート" at bounding box center [408, 178] width 128 height 27
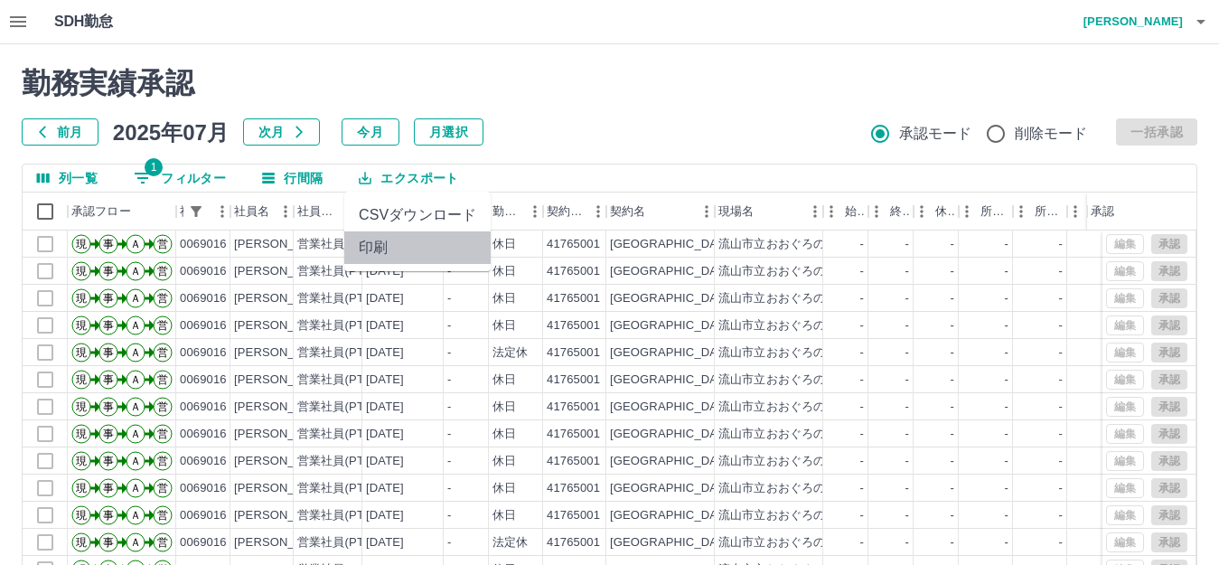
click at [386, 244] on li "印刷" at bounding box center [417, 247] width 146 height 33
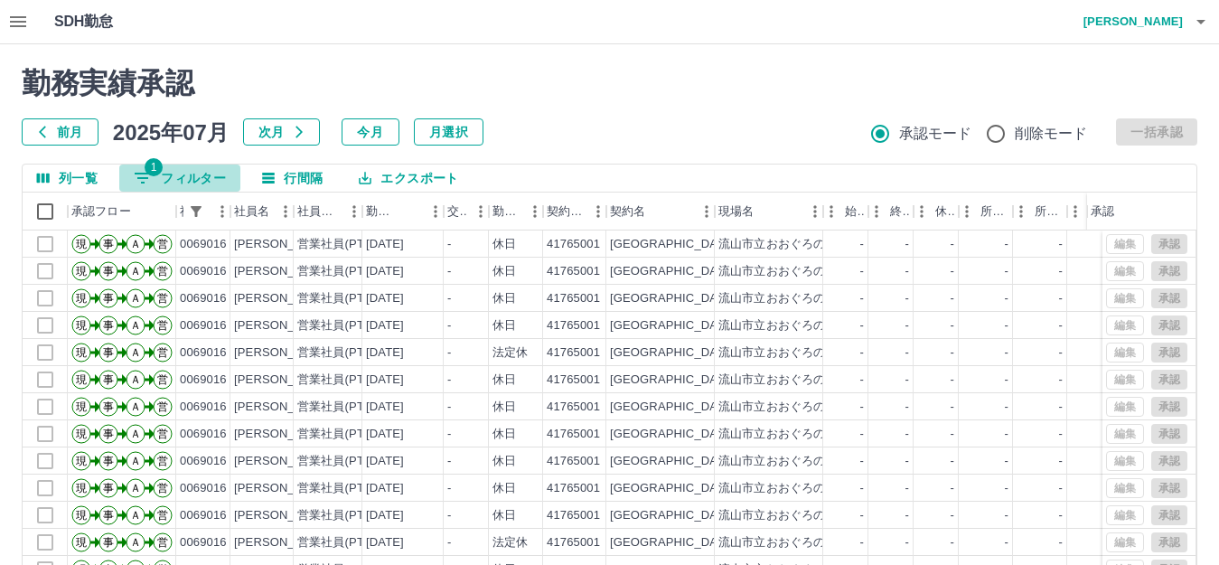
click at [165, 178] on button "1 フィルター" at bounding box center [179, 178] width 121 height 27
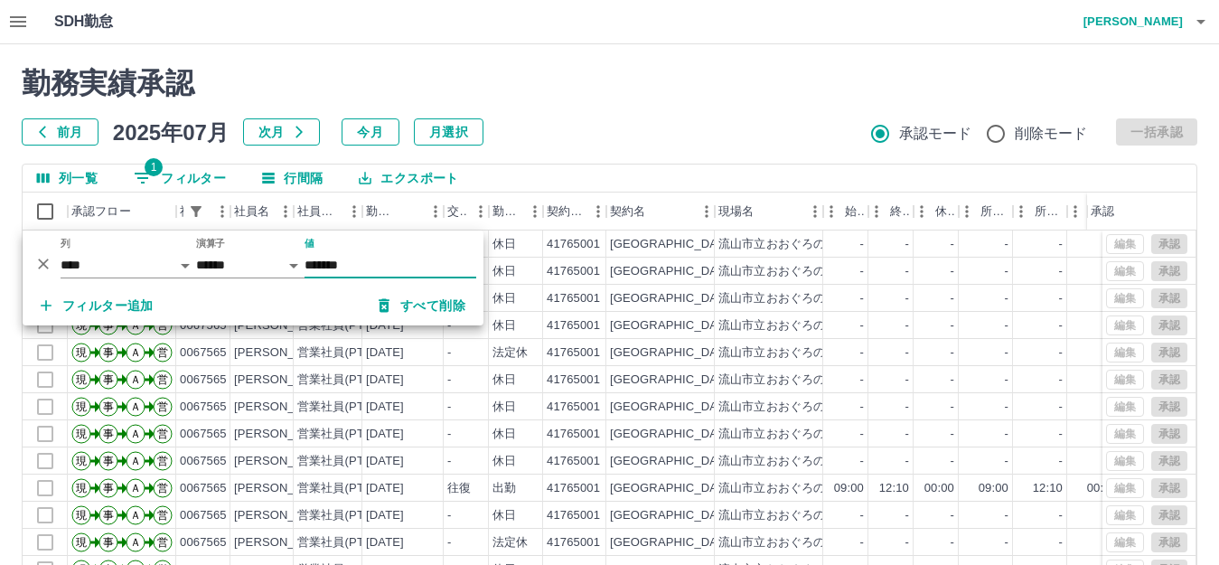
type input "*******"
click at [418, 179] on button "エクスポート" at bounding box center [408, 178] width 128 height 27
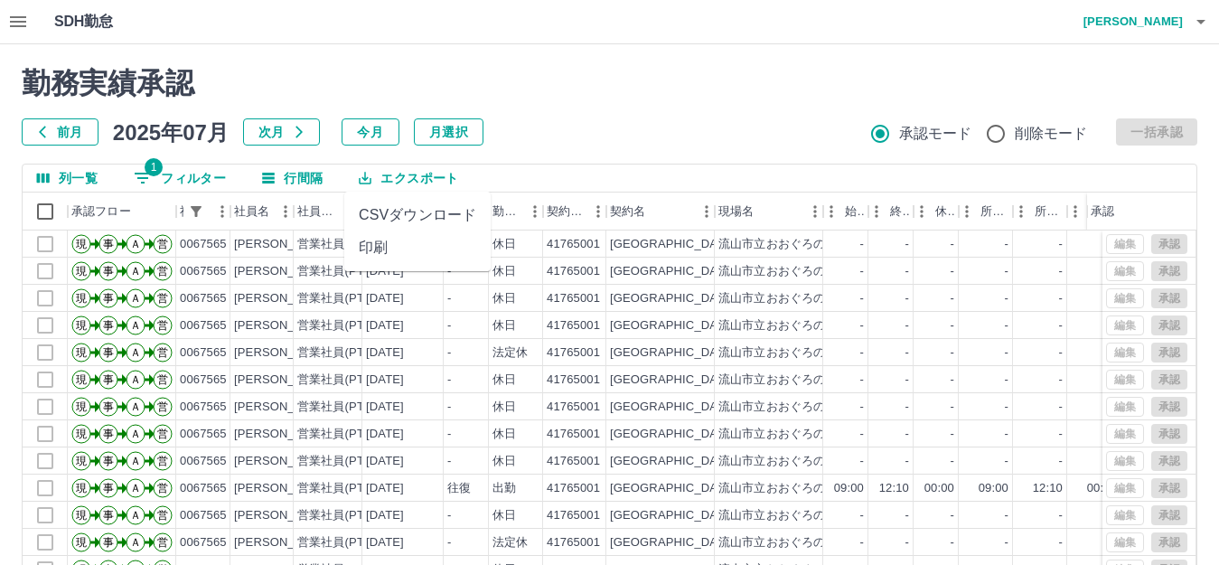
click at [391, 245] on li "印刷" at bounding box center [417, 247] width 146 height 33
click at [177, 175] on button "1 フィルター" at bounding box center [179, 178] width 121 height 27
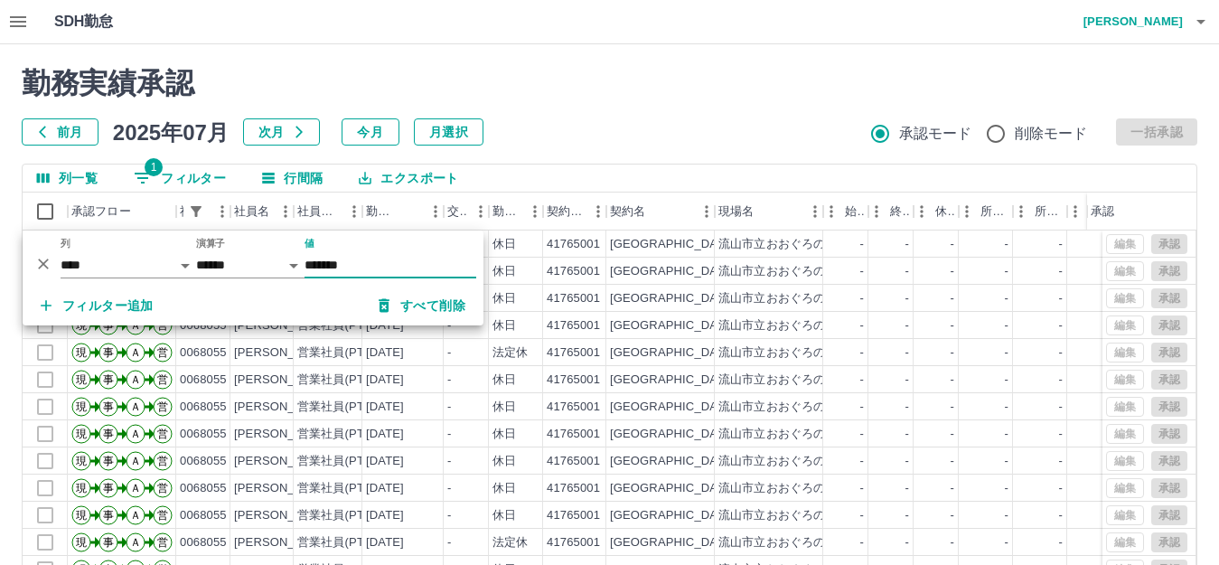
type input "*******"
click at [414, 173] on button "エクスポート" at bounding box center [408, 178] width 128 height 27
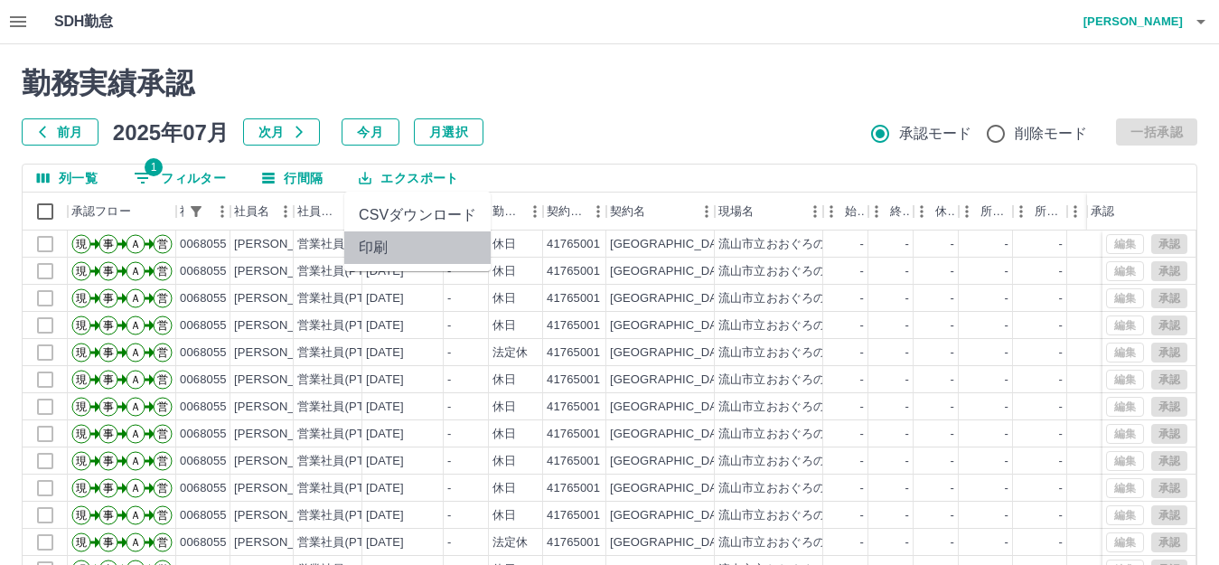
click at [386, 244] on li "印刷" at bounding box center [417, 247] width 146 height 33
click at [541, 262] on div "休日" at bounding box center [516, 271] width 54 height 27
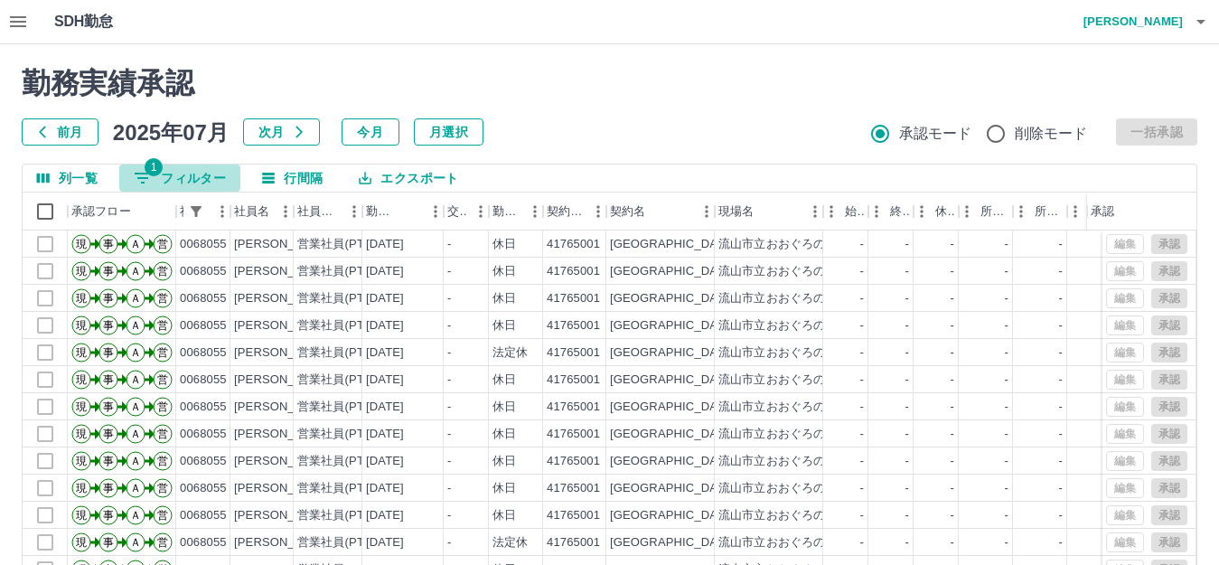
click at [162, 174] on button "1 フィルター" at bounding box center [179, 178] width 121 height 27
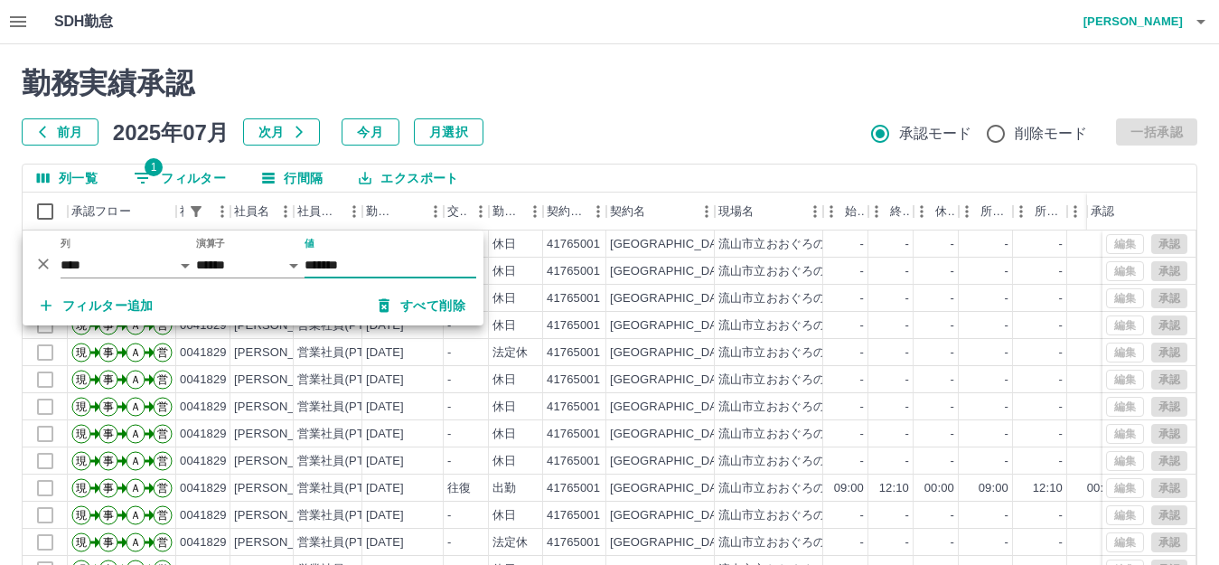
type input "*******"
click at [381, 174] on button "エクスポート" at bounding box center [408, 178] width 128 height 27
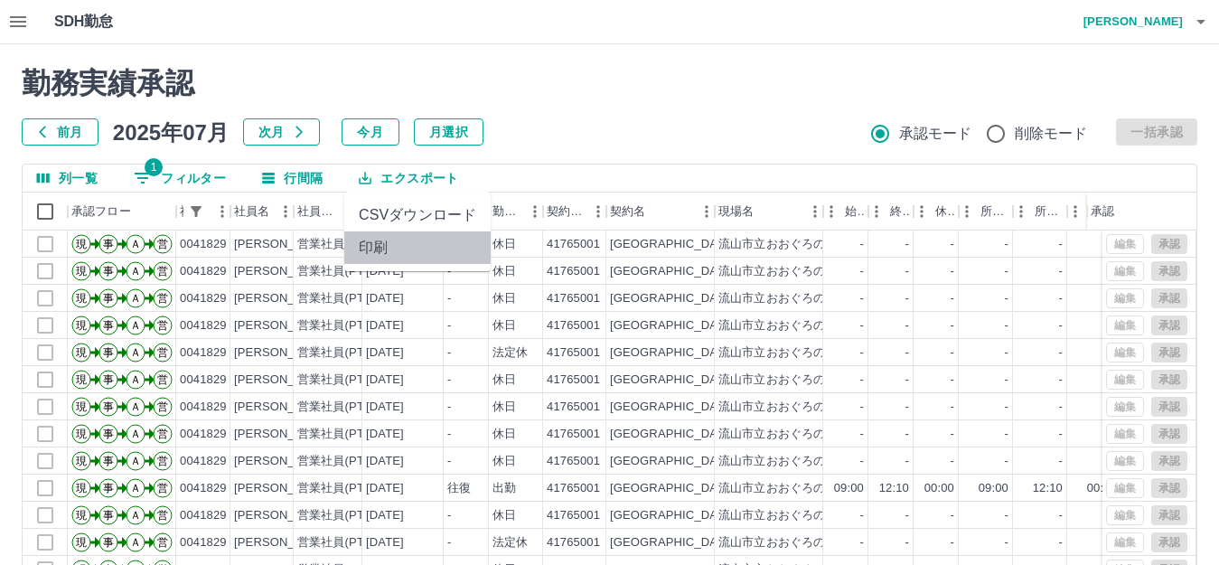
click at [378, 247] on li "印刷" at bounding box center [417, 247] width 146 height 33
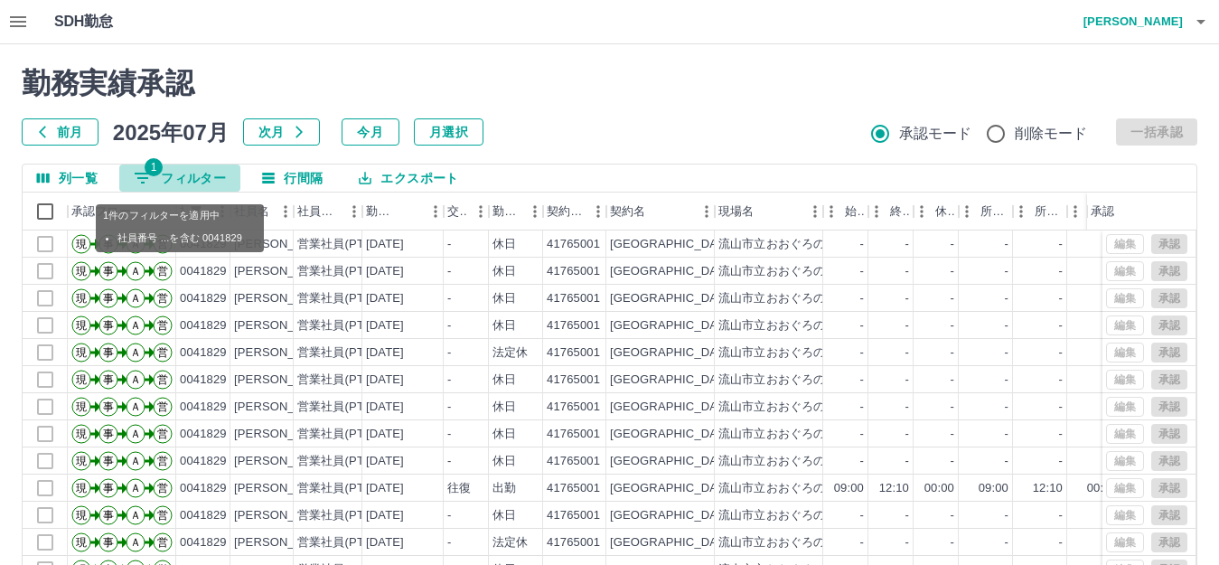
click at [180, 174] on button "1 フィルター" at bounding box center [179, 178] width 121 height 27
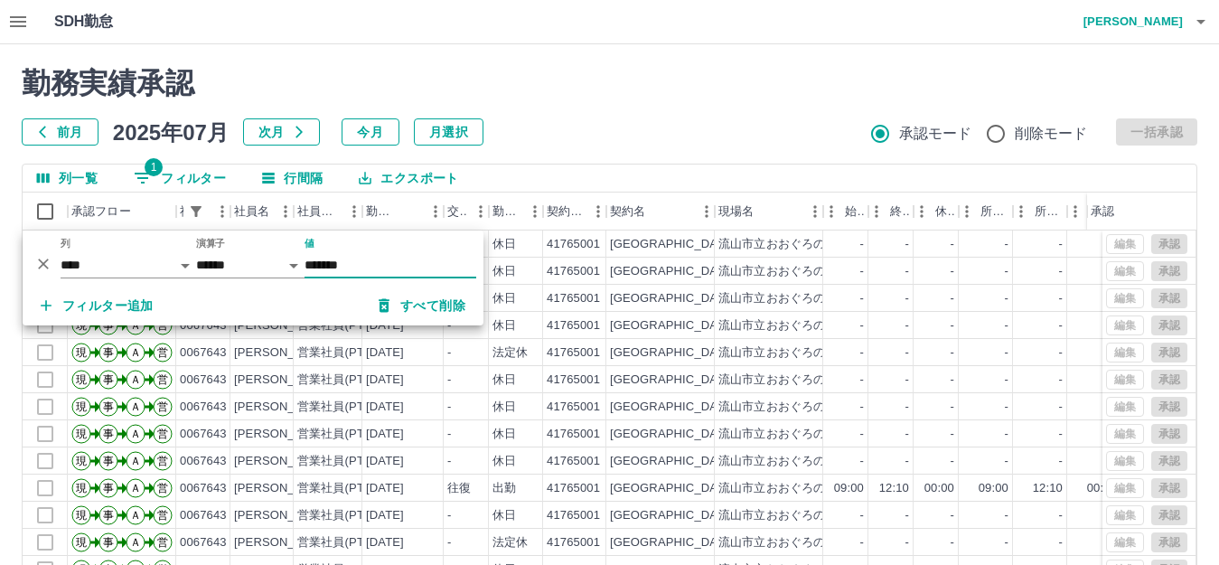
type input "*******"
click at [380, 177] on button "エクスポート" at bounding box center [408, 178] width 128 height 27
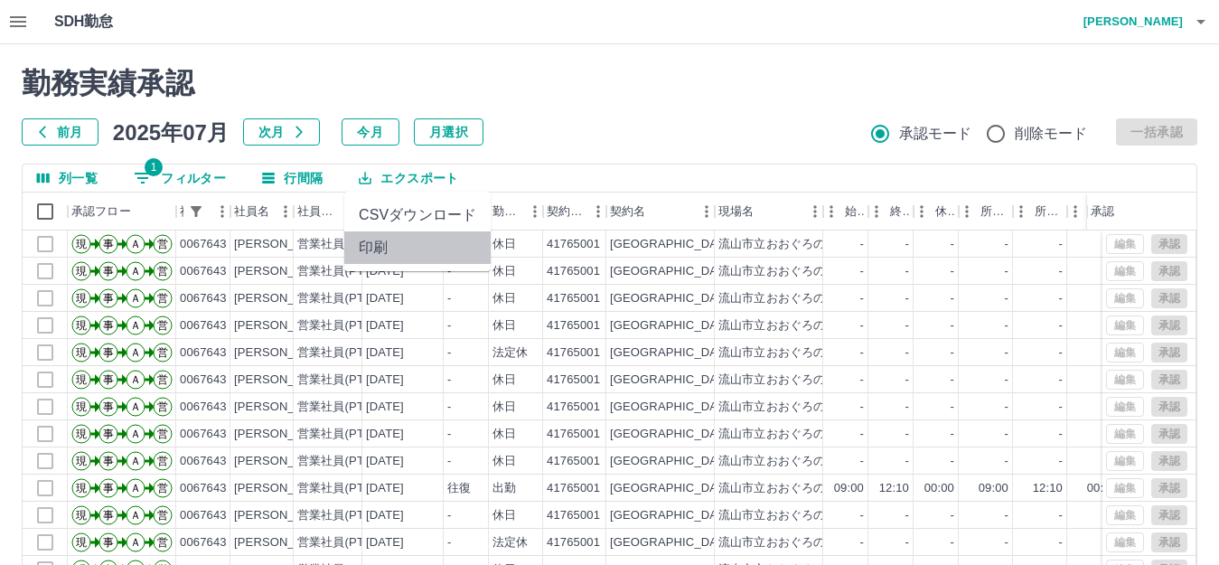
click at [377, 246] on li "印刷" at bounding box center [417, 247] width 146 height 33
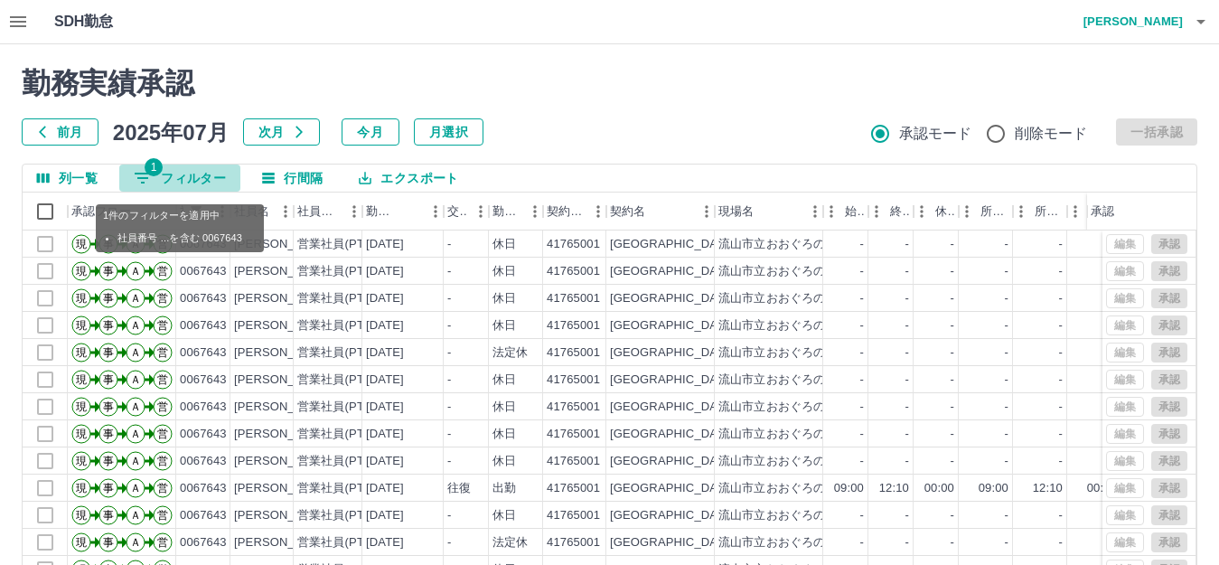
click at [185, 179] on button "1 フィルター" at bounding box center [179, 178] width 121 height 27
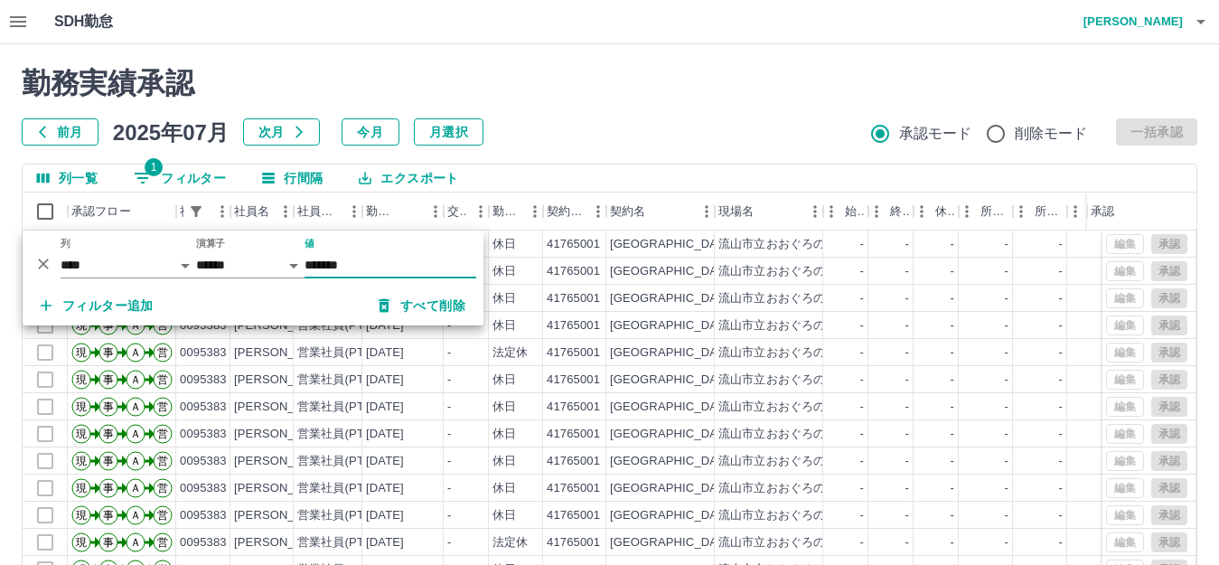
type input "*******"
click at [380, 175] on button "エクスポート" at bounding box center [408, 178] width 128 height 27
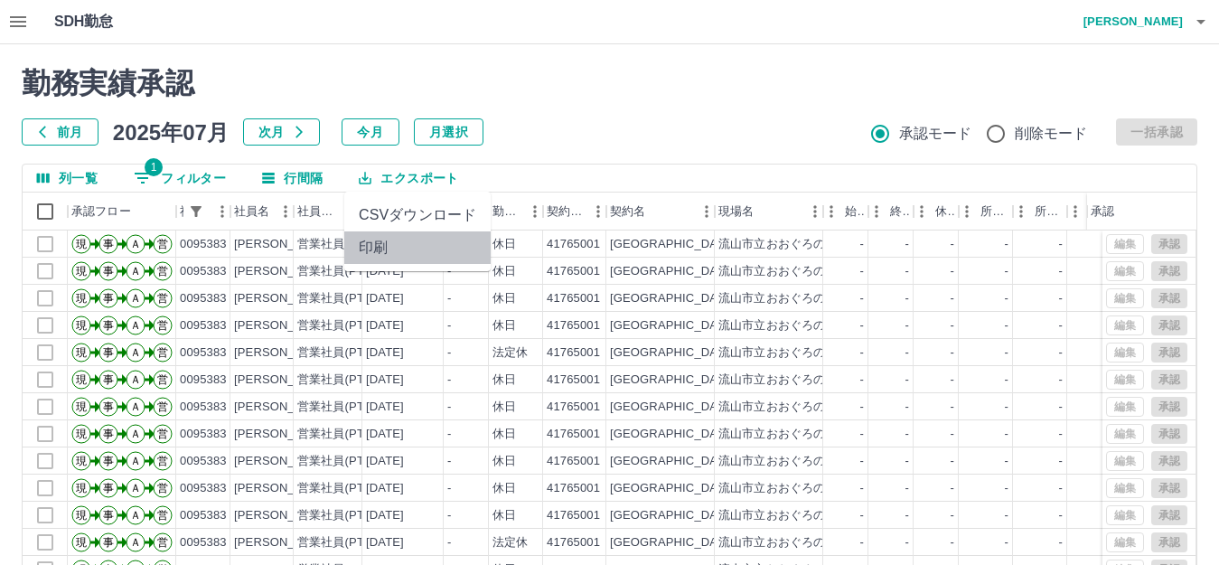
click at [375, 250] on li "印刷" at bounding box center [417, 247] width 146 height 33
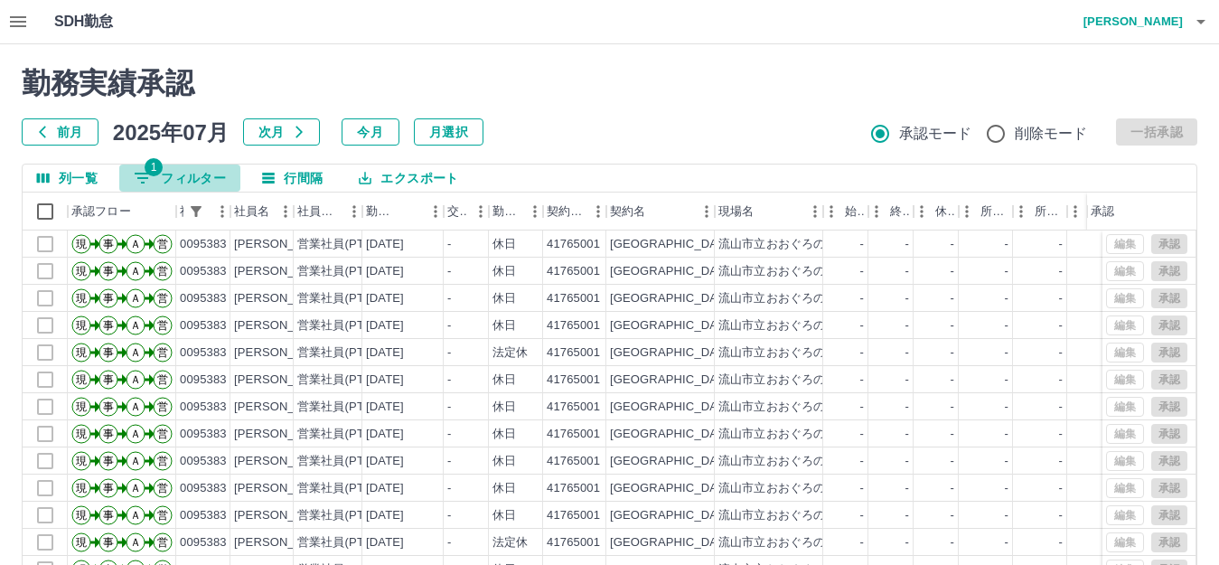
click at [153, 177] on icon "フィルター表示" at bounding box center [143, 178] width 22 height 22
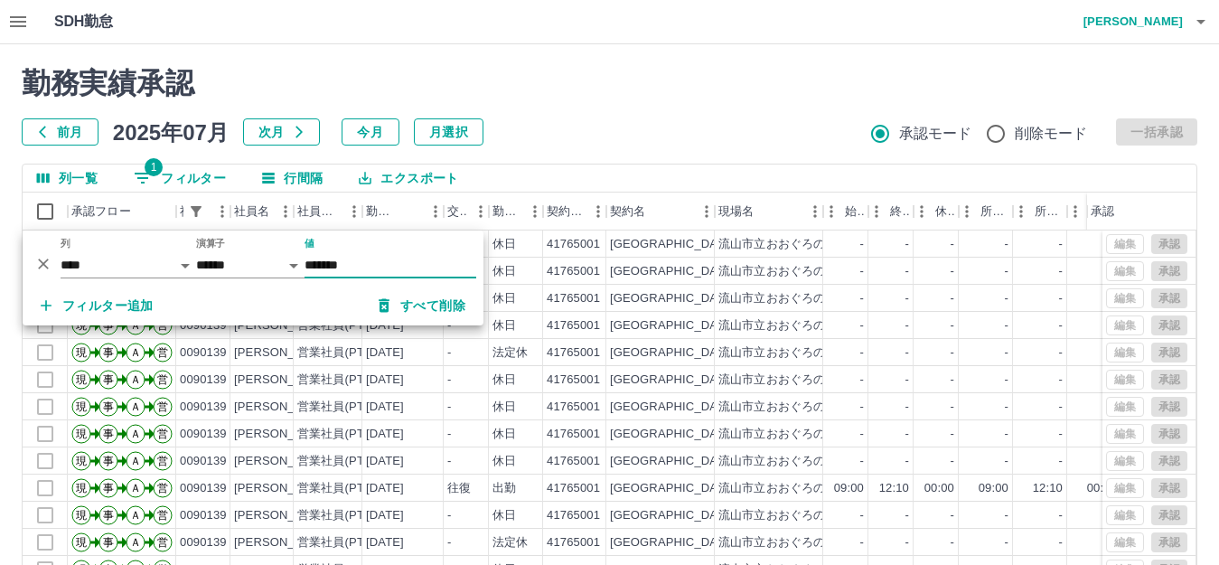
type input "*******"
click at [380, 185] on button "エクスポート" at bounding box center [408, 178] width 128 height 27
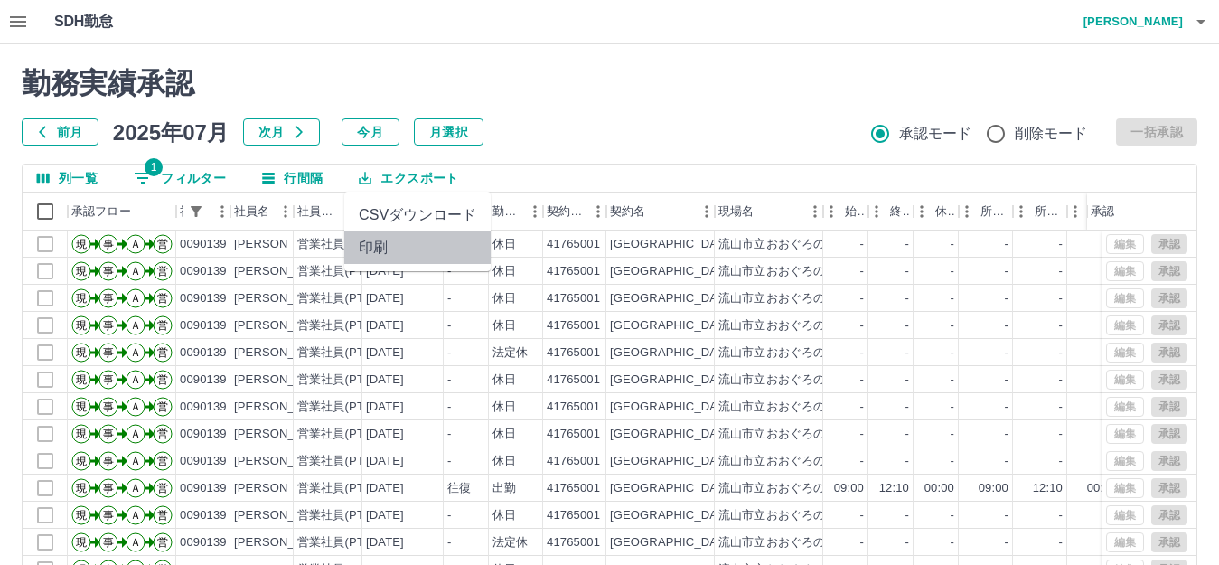
click at [381, 244] on li "印刷" at bounding box center [417, 247] width 146 height 33
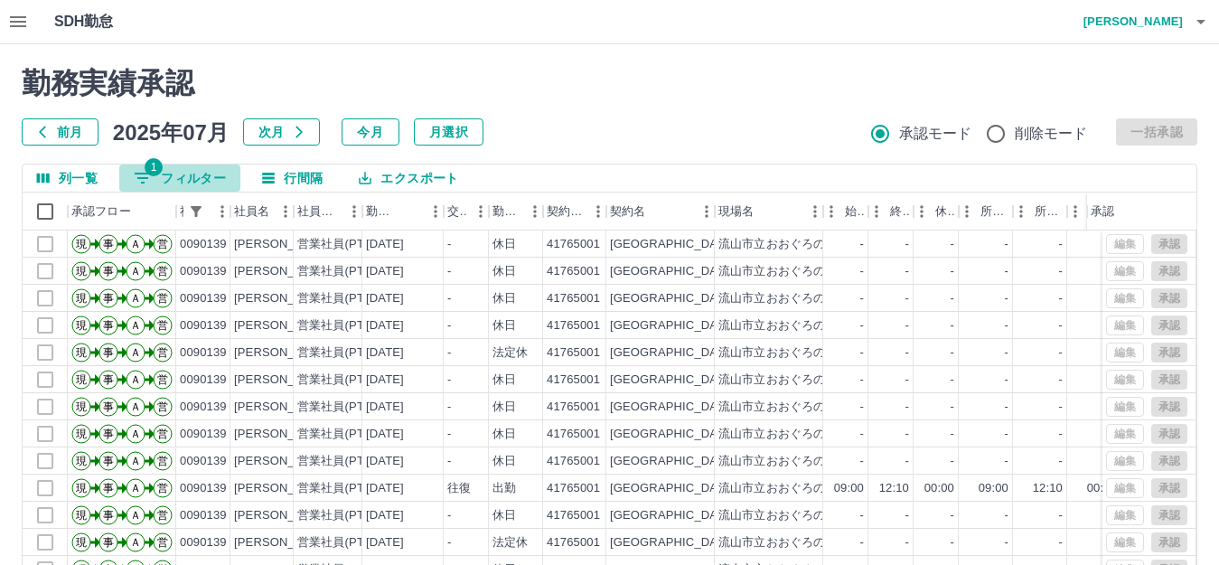
click at [142, 185] on icon "フィルター表示" at bounding box center [143, 178] width 22 height 22
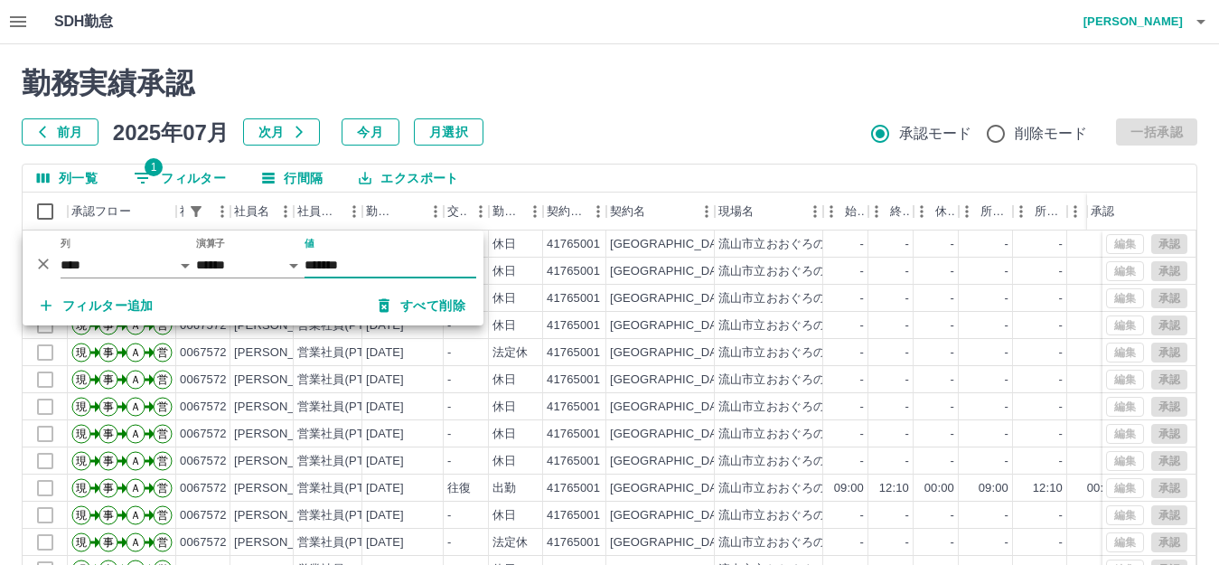
type input "*******"
click at [416, 181] on button "エクスポート" at bounding box center [408, 178] width 128 height 27
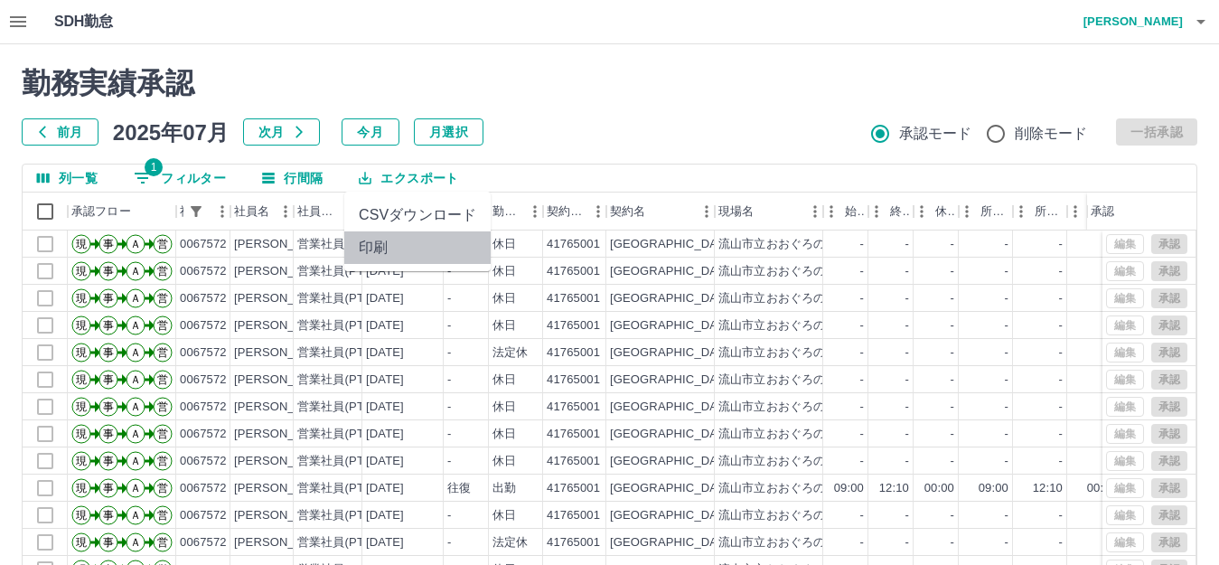
click at [388, 246] on li "印刷" at bounding box center [417, 247] width 146 height 33
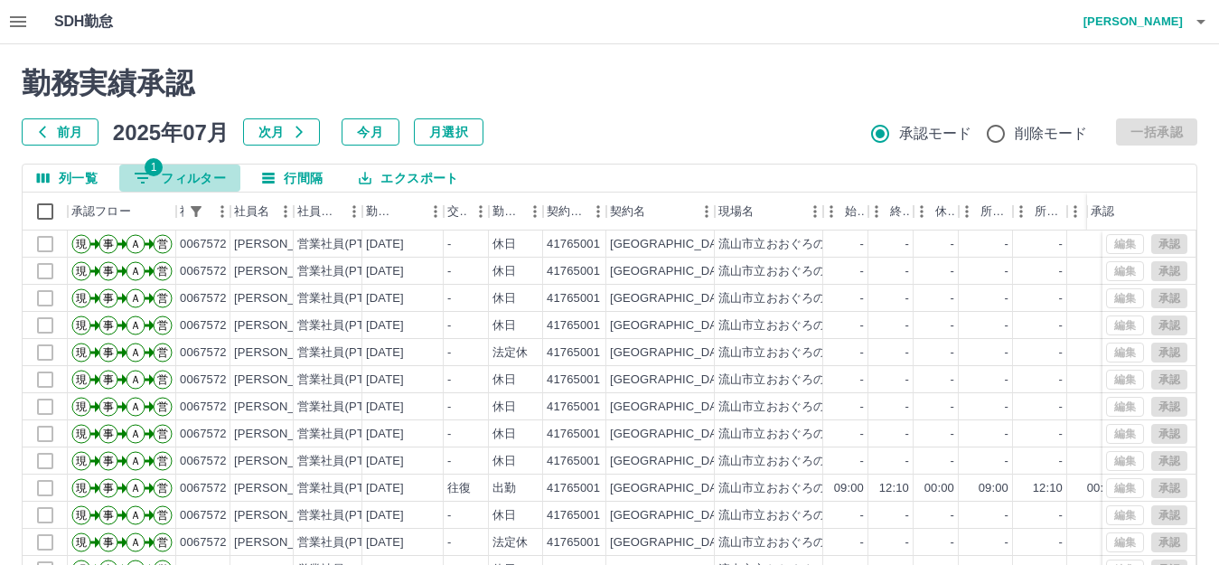
click at [156, 171] on span "1" at bounding box center [154, 167] width 18 height 18
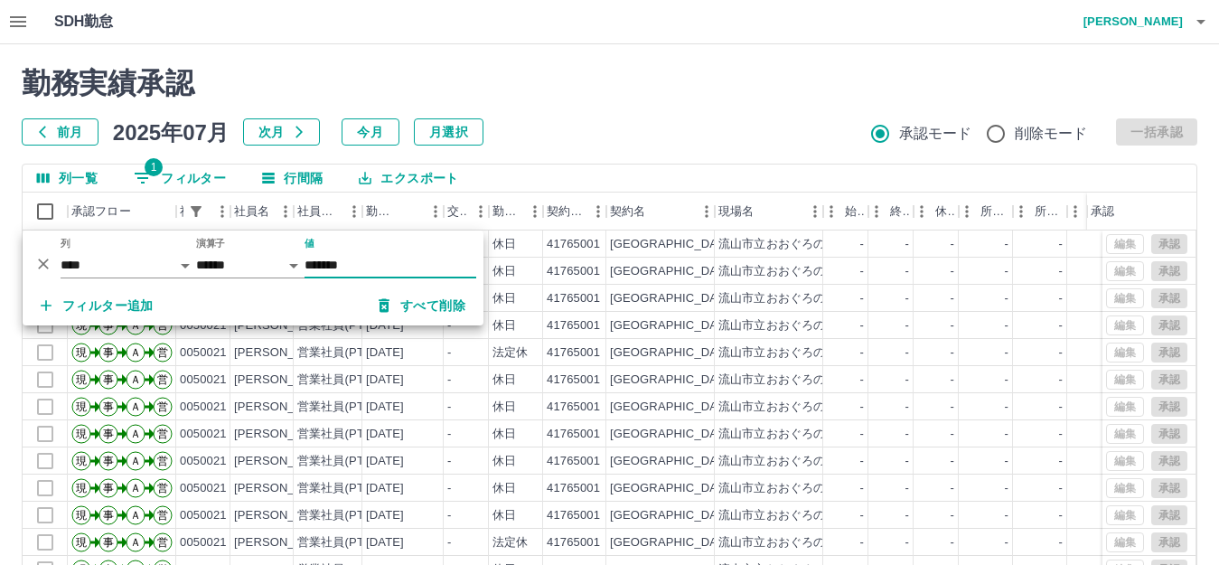
type input "*******"
click at [402, 176] on button "エクスポート" at bounding box center [408, 178] width 128 height 27
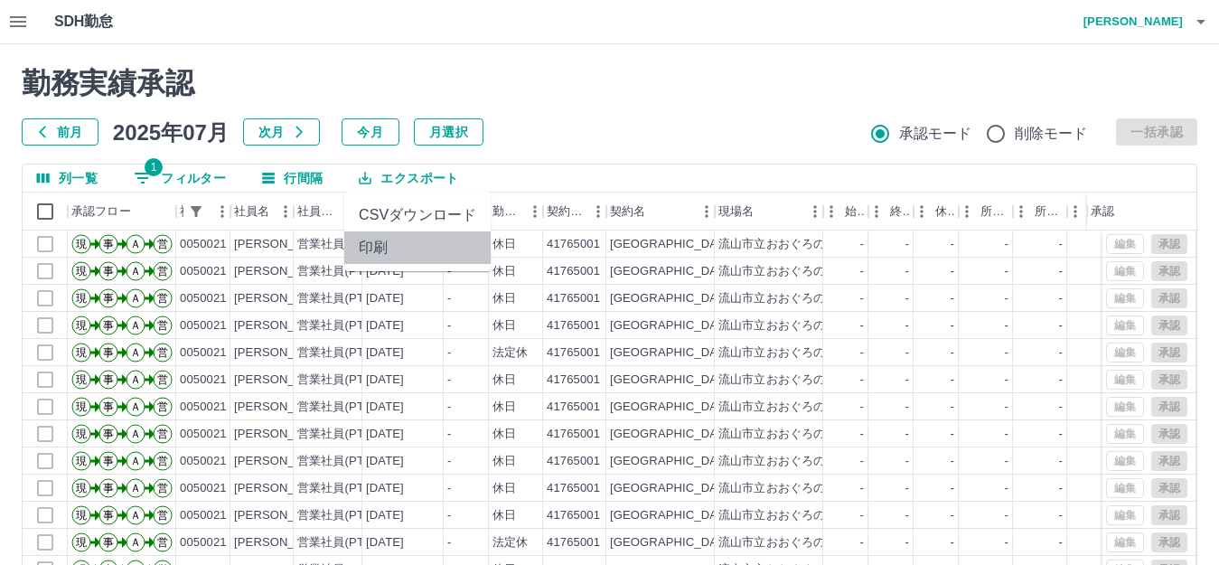
click at [377, 246] on li "印刷" at bounding box center [417, 247] width 146 height 33
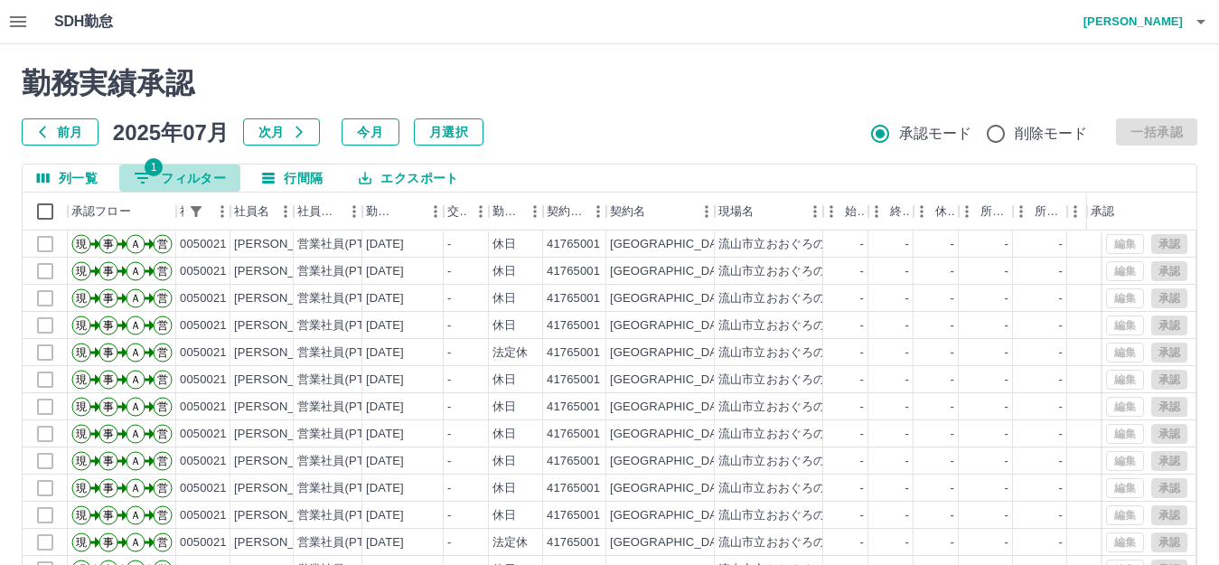
click at [162, 174] on button "1 フィルター" at bounding box center [179, 178] width 121 height 27
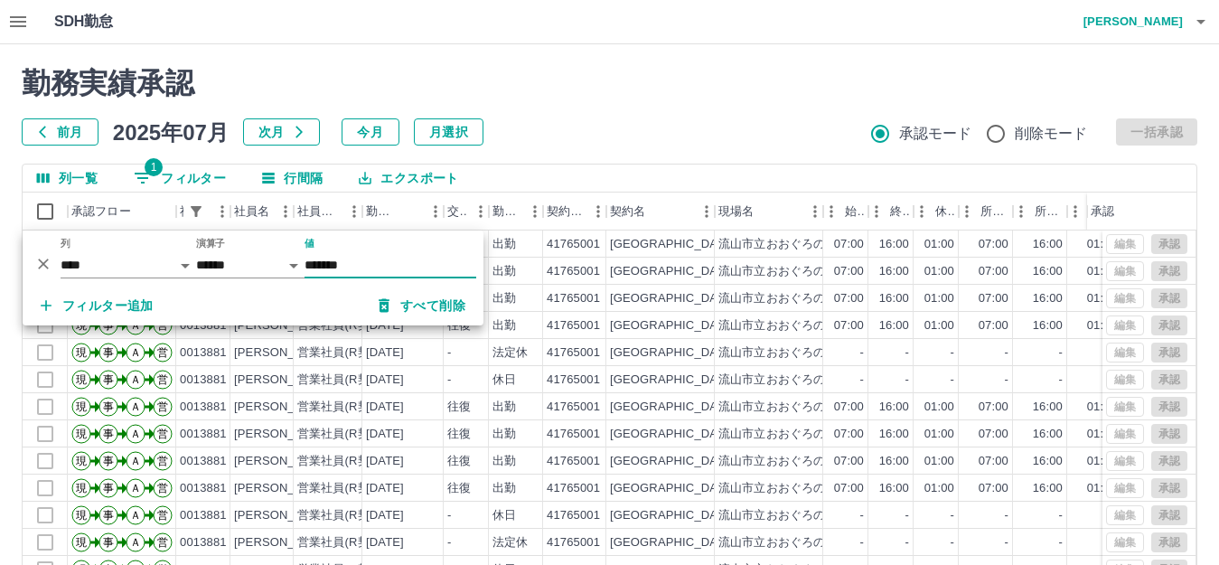
type input "*******"
click at [401, 177] on button "エクスポート" at bounding box center [408, 178] width 128 height 27
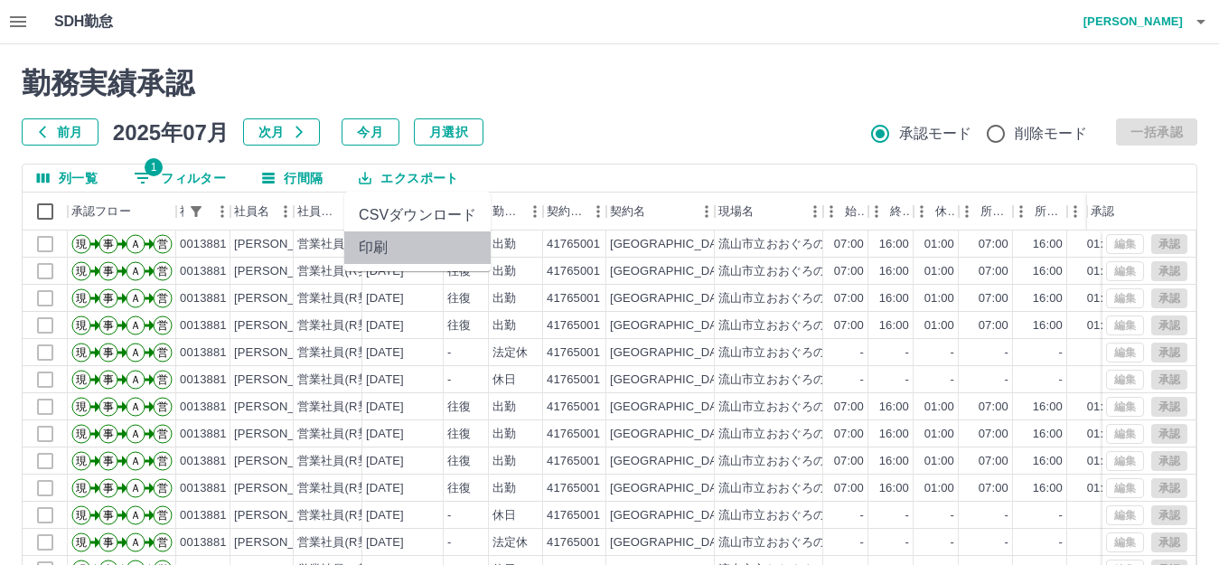
click at [371, 247] on li "印刷" at bounding box center [417, 247] width 146 height 33
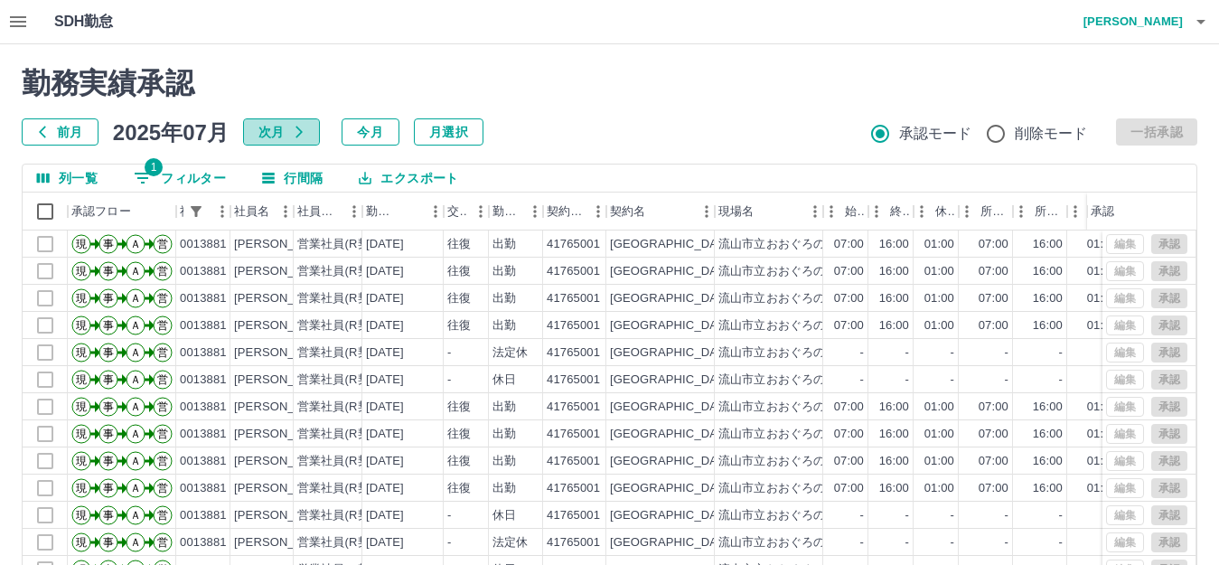
click at [282, 135] on button "次月" at bounding box center [281, 131] width 77 height 27
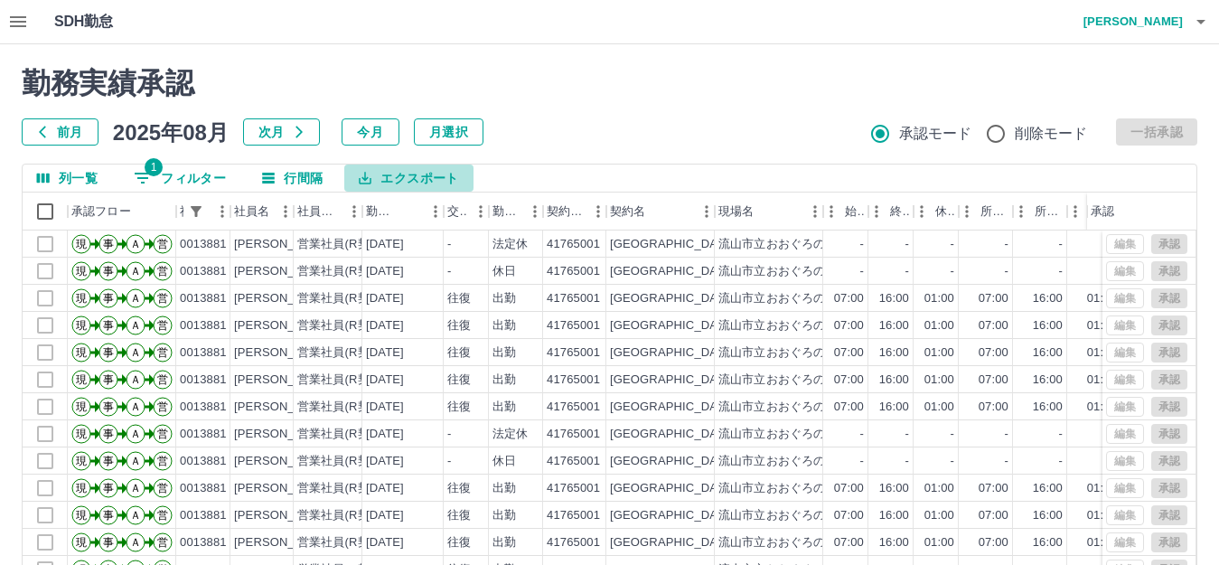
click at [376, 180] on button "エクスポート" at bounding box center [408, 178] width 128 height 27
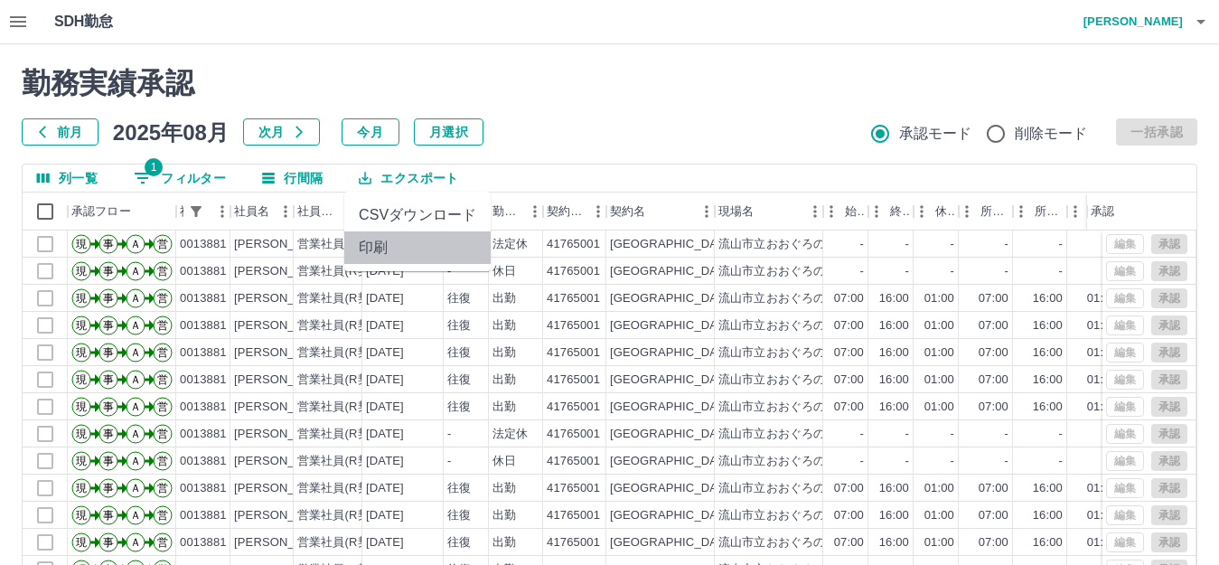
click at [373, 245] on li "印刷" at bounding box center [417, 247] width 146 height 33
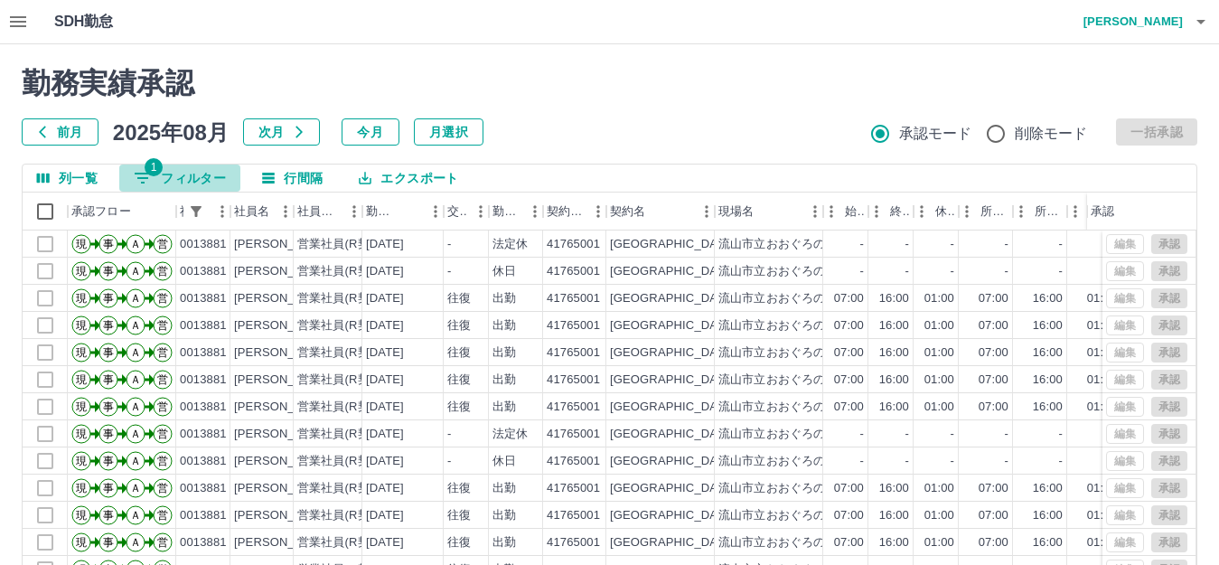
click at [161, 177] on button "1 フィルター" at bounding box center [179, 178] width 121 height 27
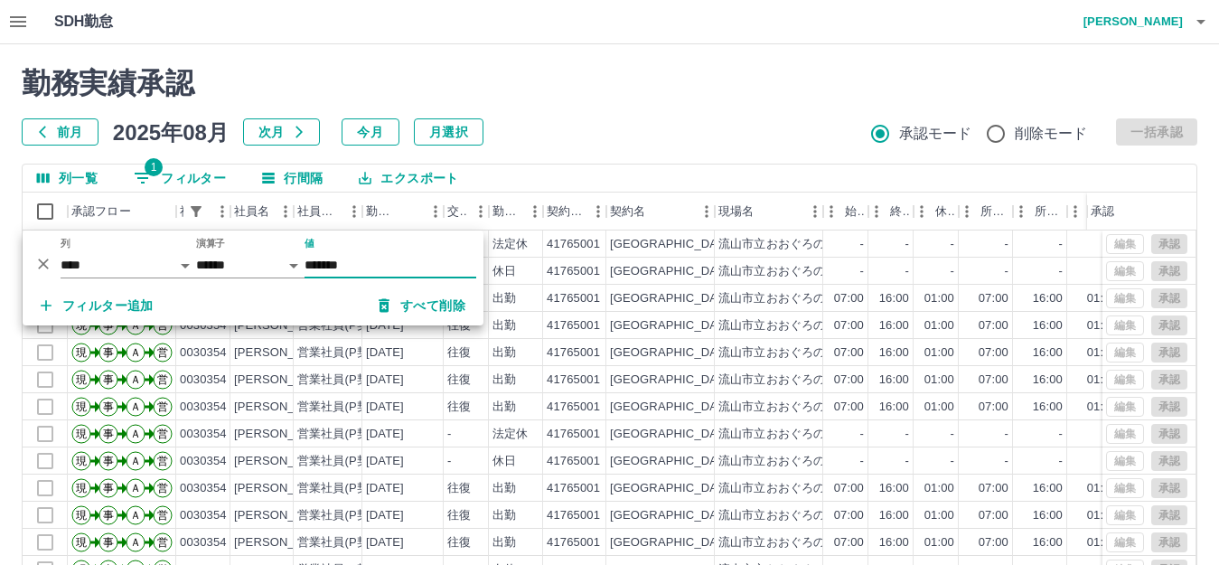
type input "*******"
click at [388, 179] on button "エクスポート" at bounding box center [408, 178] width 128 height 27
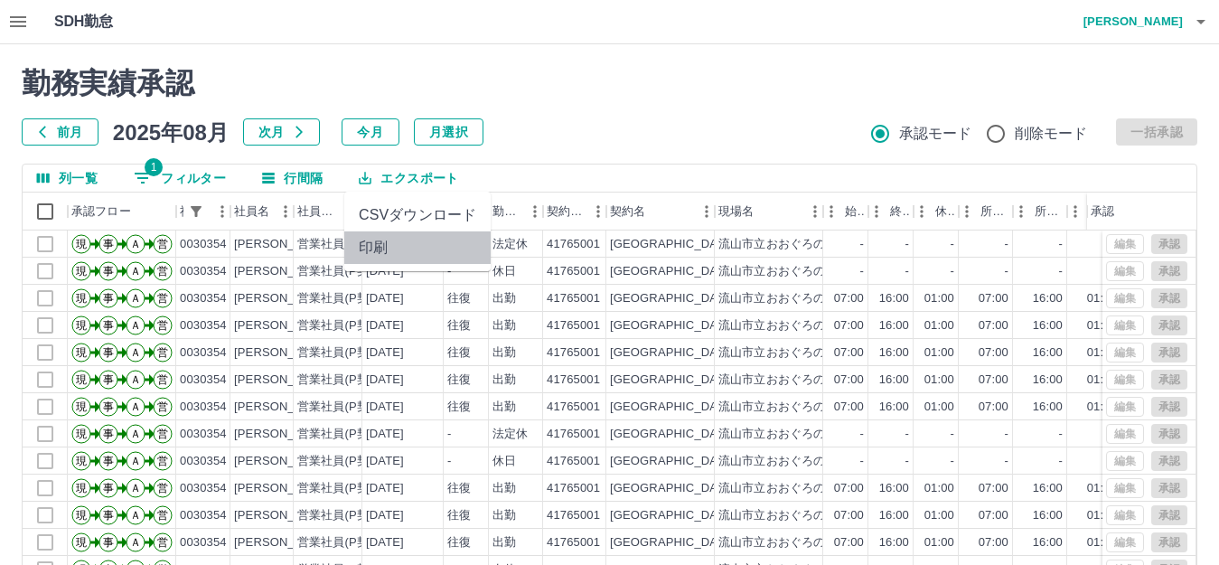
click at [385, 259] on li "印刷" at bounding box center [417, 247] width 146 height 33
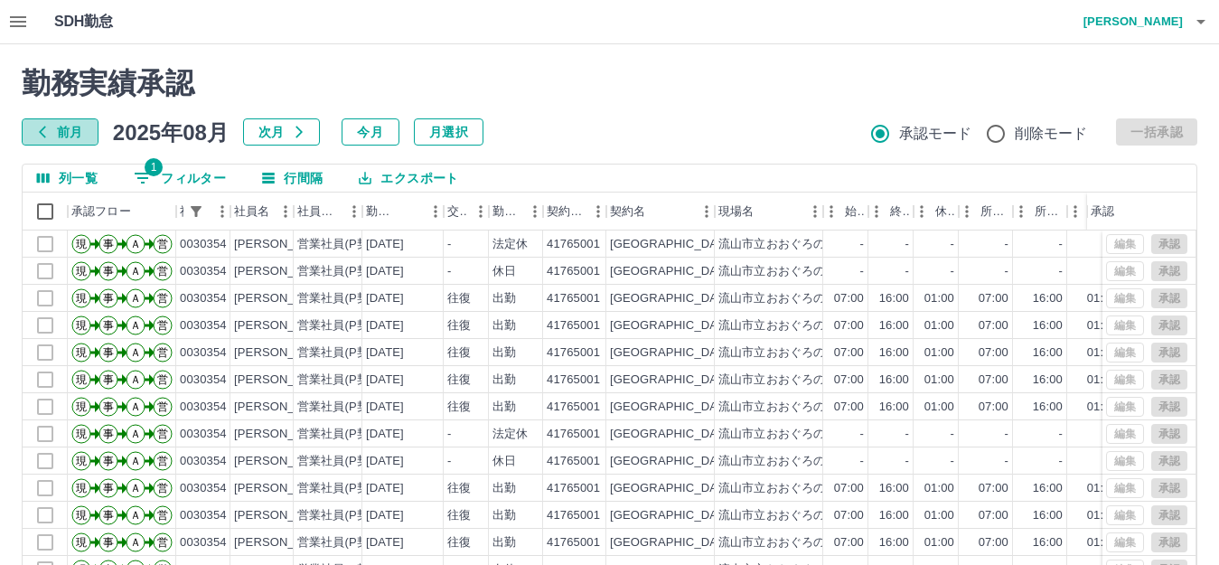
click at [67, 131] on button "前月" at bounding box center [60, 131] width 77 height 27
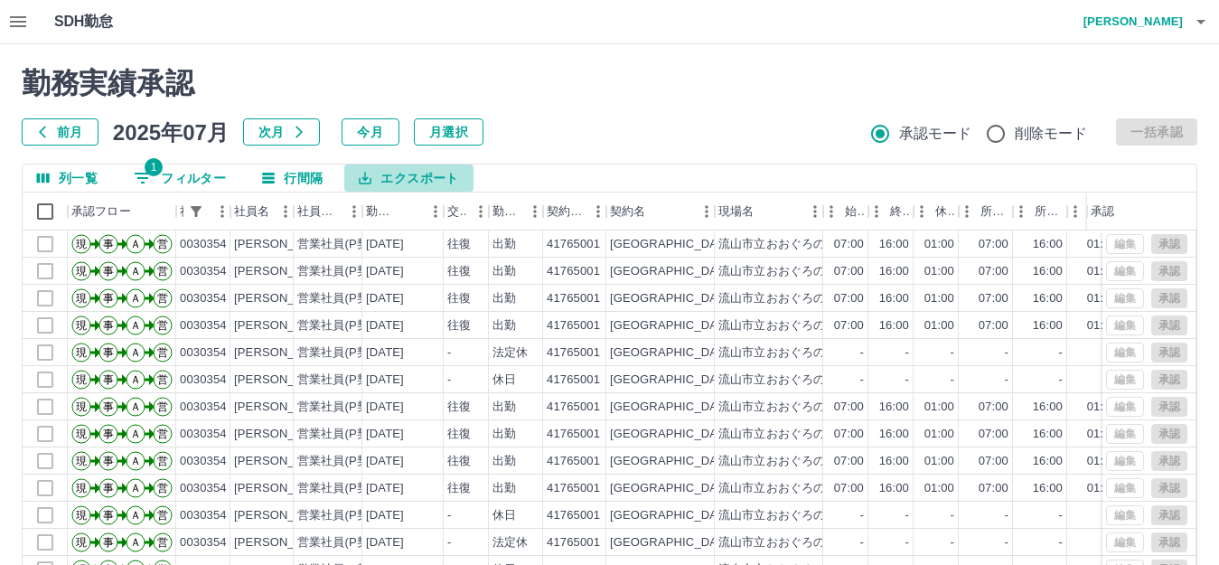
click at [402, 183] on button "エクスポート" at bounding box center [408, 178] width 128 height 27
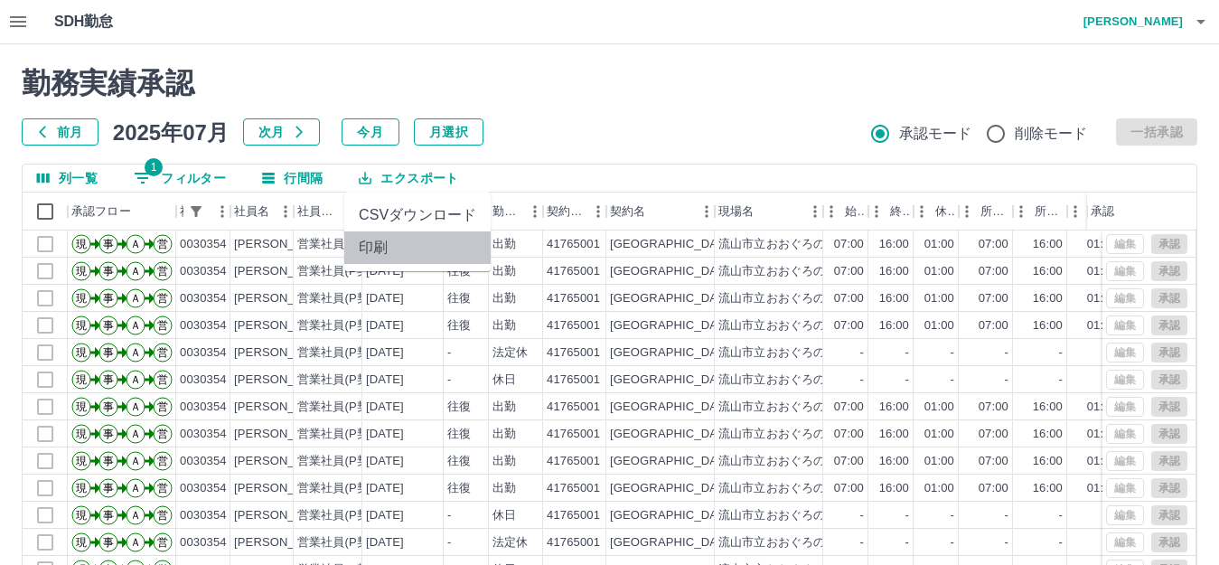
click at [390, 248] on li "印刷" at bounding box center [417, 247] width 146 height 33
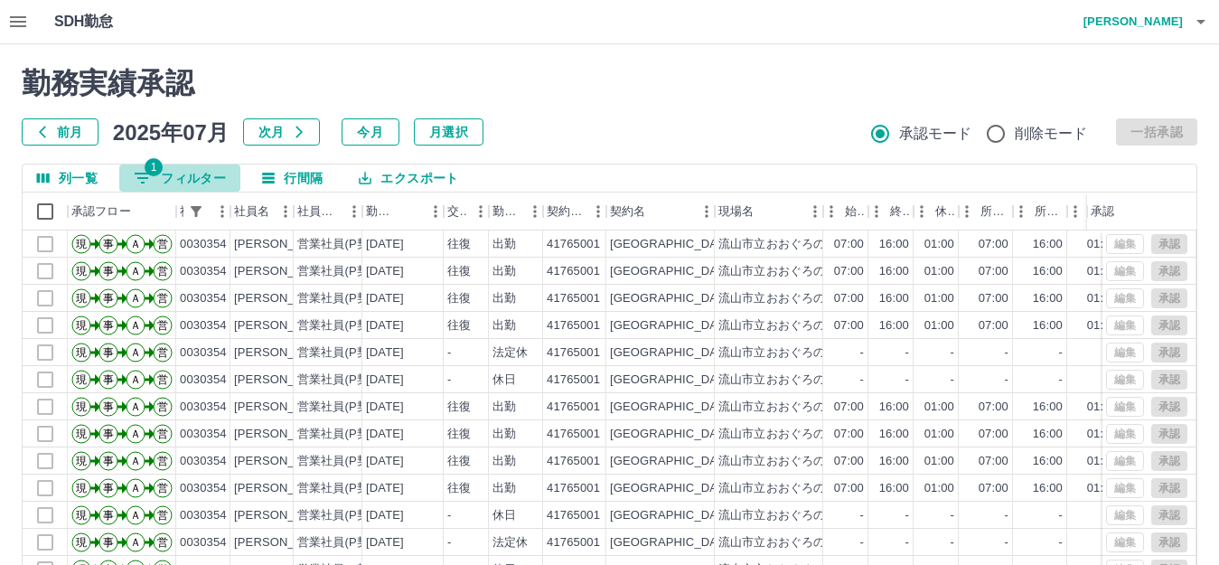
click at [149, 179] on icon "フィルター表示" at bounding box center [143, 178] width 22 height 22
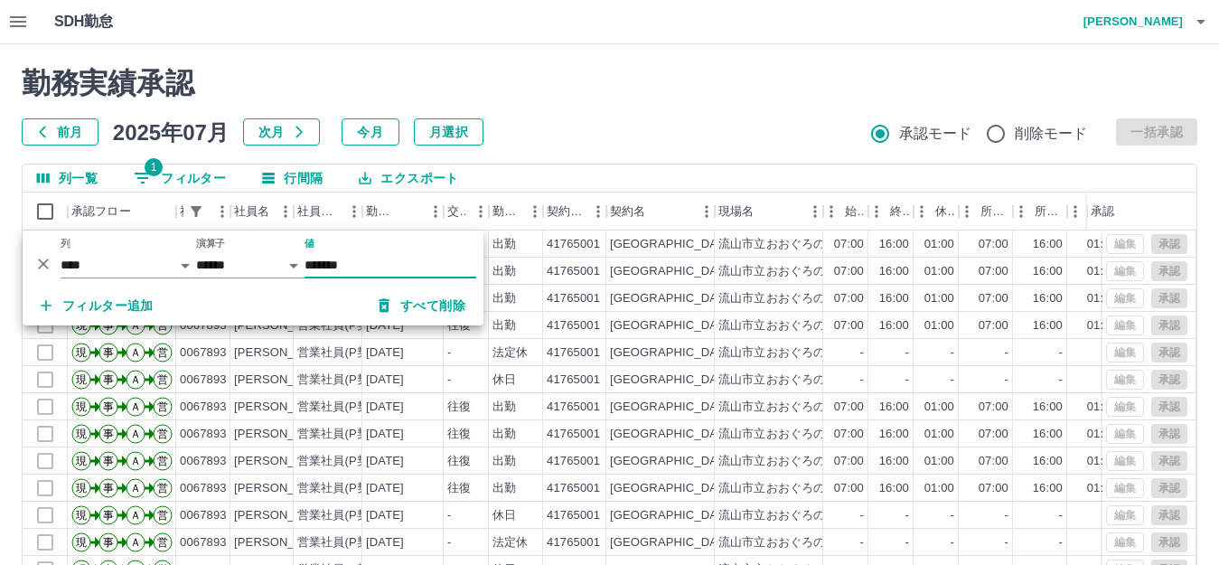
type input "*******"
click at [397, 180] on button "エクスポート" at bounding box center [408, 178] width 128 height 27
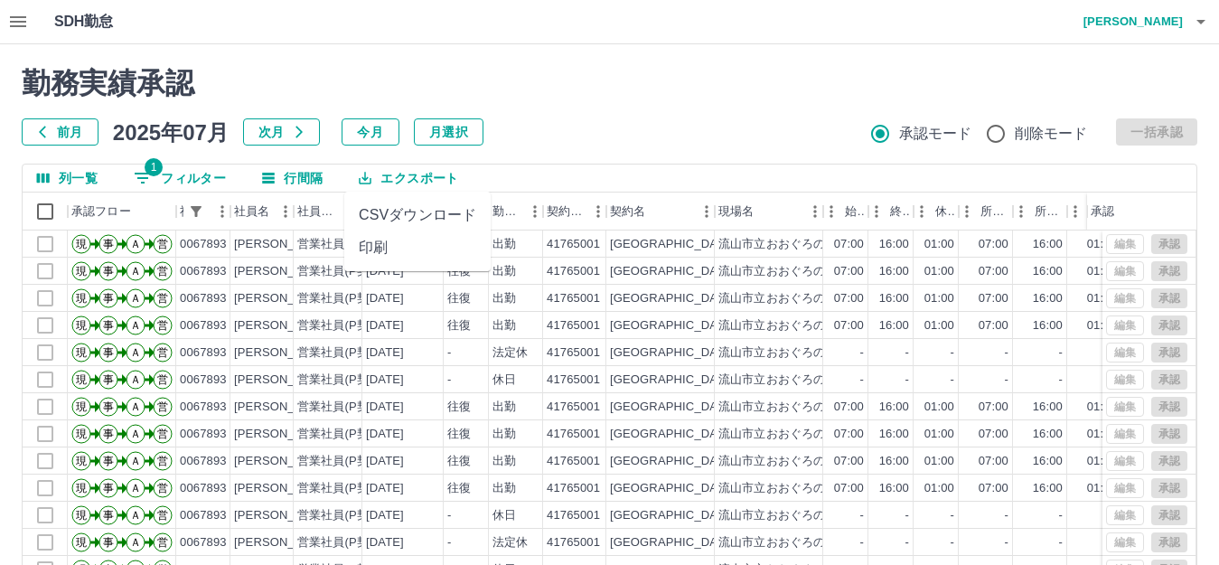
click at [381, 244] on li "印刷" at bounding box center [417, 247] width 146 height 33
click at [299, 131] on icon "button" at bounding box center [299, 133] width 7 height 12
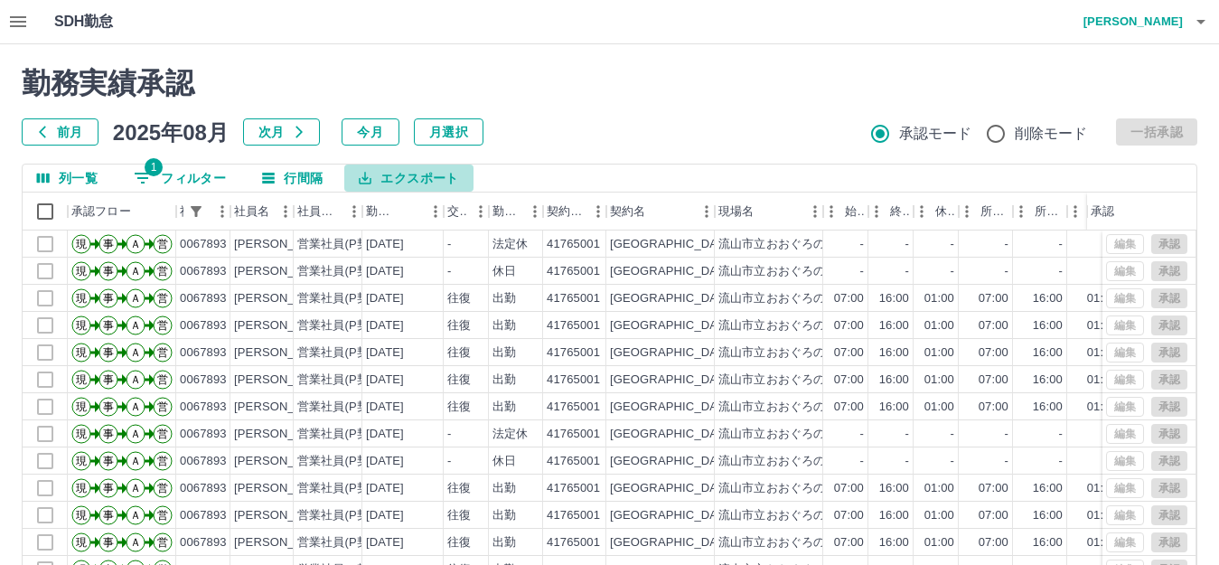
click at [414, 174] on button "エクスポート" at bounding box center [408, 178] width 128 height 27
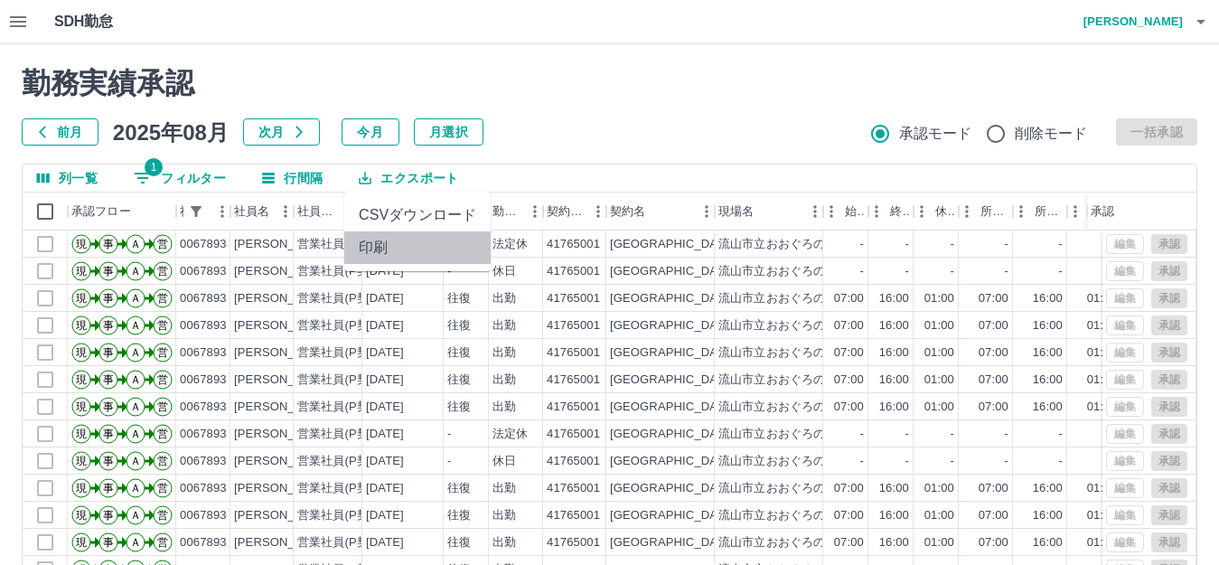
click at [376, 244] on li "印刷" at bounding box center [417, 247] width 146 height 33
click at [148, 175] on icon "フィルター表示" at bounding box center [143, 178] width 22 height 22
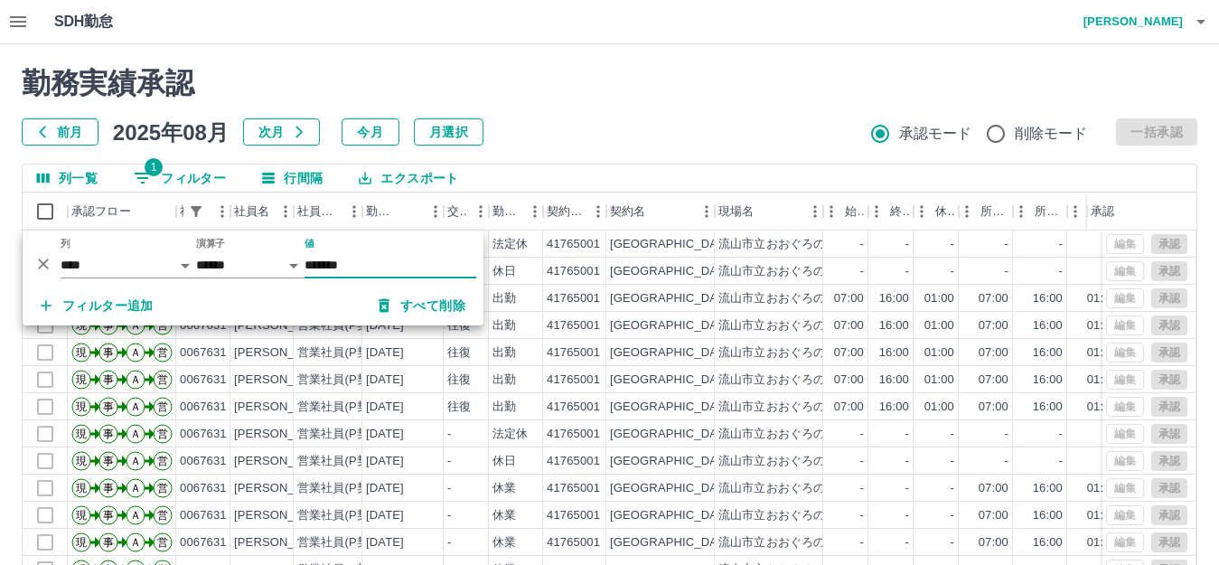
type input "*******"
click at [385, 184] on button "エクスポート" at bounding box center [408, 178] width 128 height 27
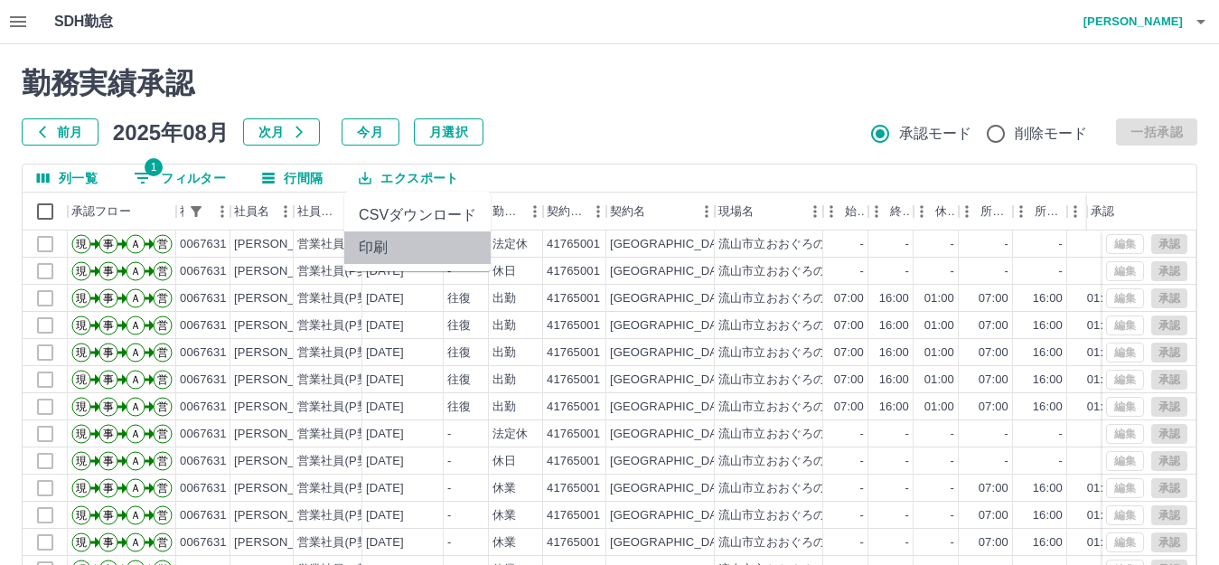
click at [377, 246] on li "印刷" at bounding box center [417, 247] width 146 height 33
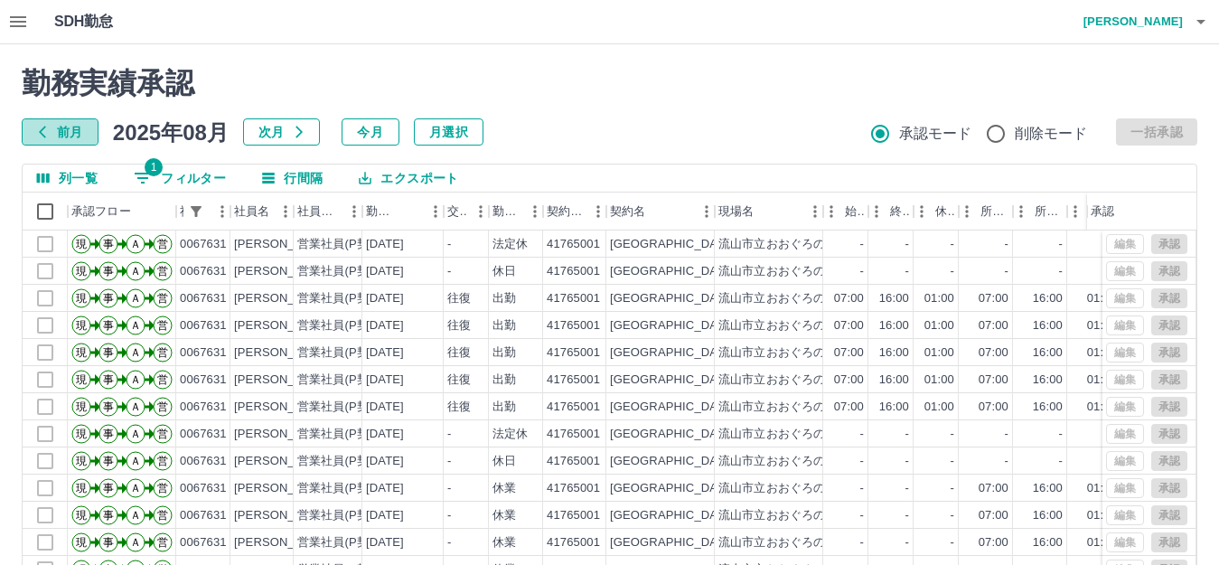
click at [66, 127] on button "前月" at bounding box center [60, 131] width 77 height 27
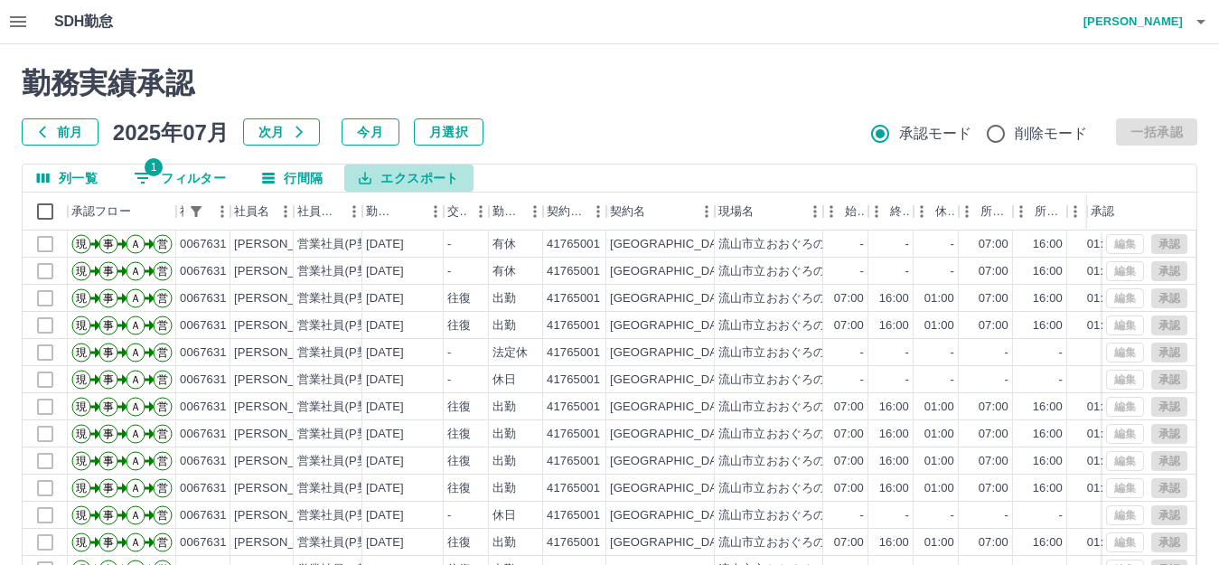
click at [402, 177] on button "エクスポート" at bounding box center [408, 178] width 128 height 27
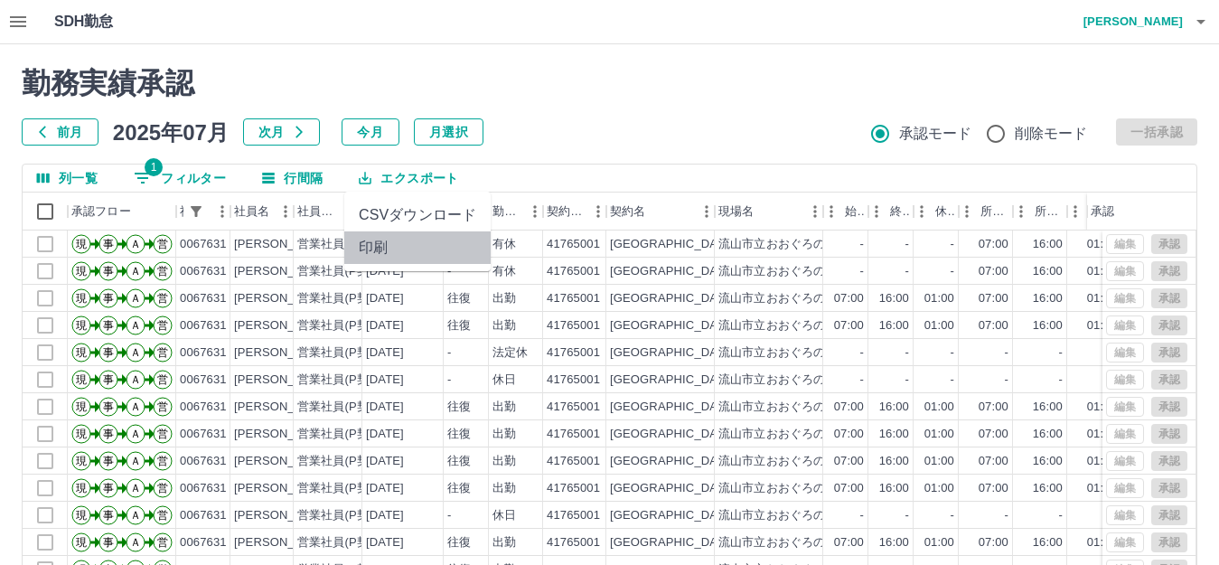
click at [377, 241] on li "印刷" at bounding box center [417, 247] width 146 height 33
click at [8, 12] on icon "button" at bounding box center [18, 22] width 22 height 22
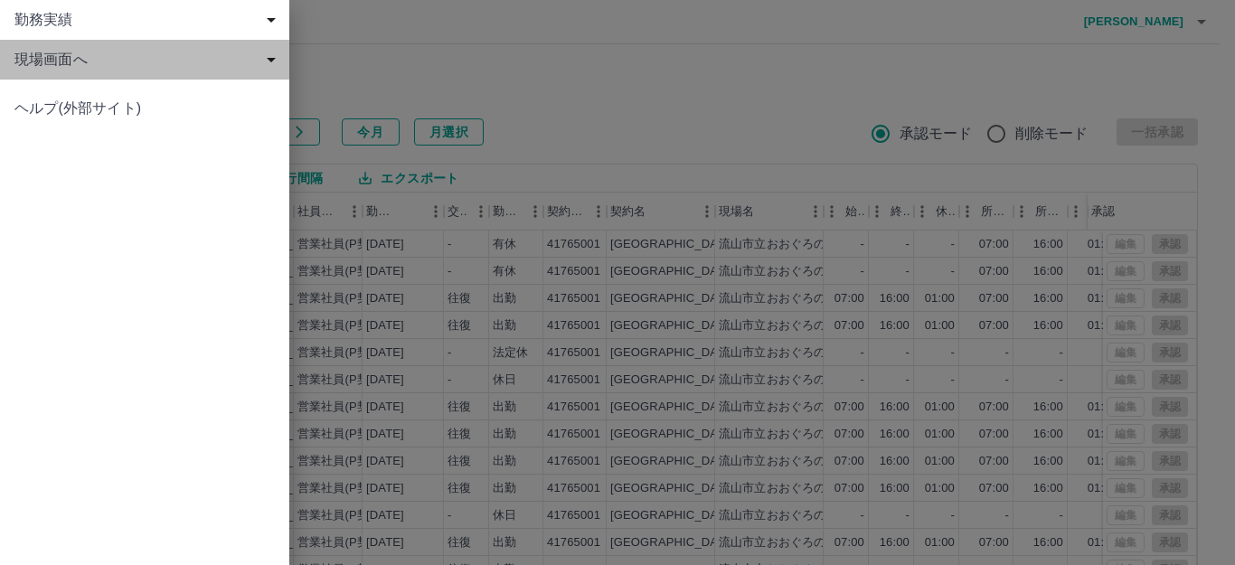
click at [71, 61] on span "現場画面へ" at bounding box center [148, 60] width 268 height 22
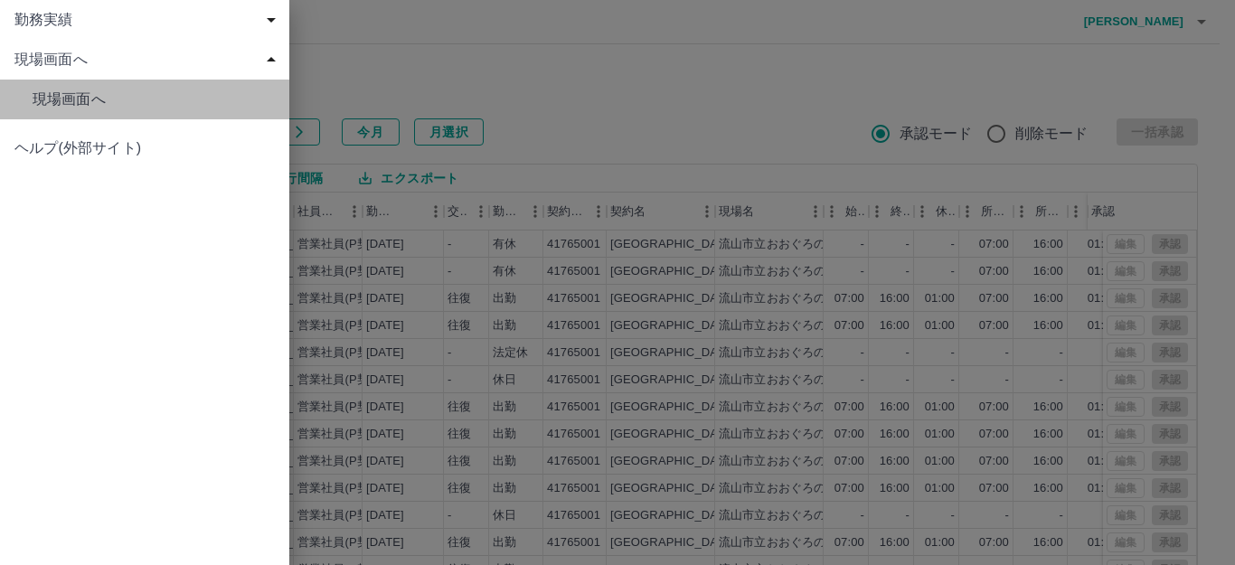
click at [74, 107] on span "現場画面へ" at bounding box center [154, 100] width 242 height 22
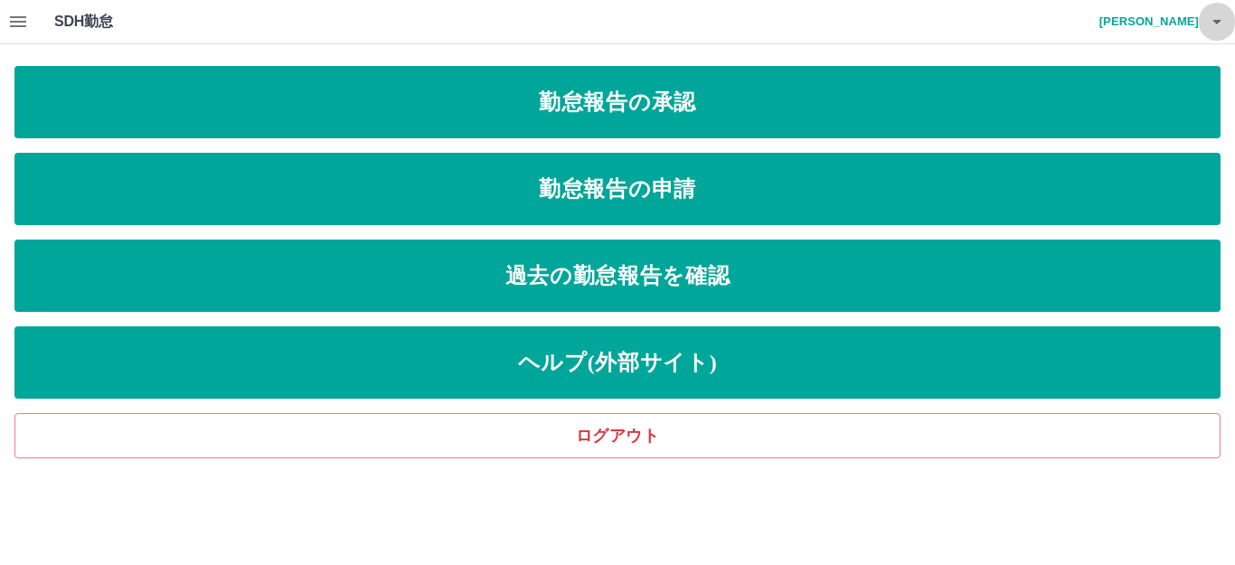
click at [1218, 18] on icon "button" at bounding box center [1217, 22] width 22 height 22
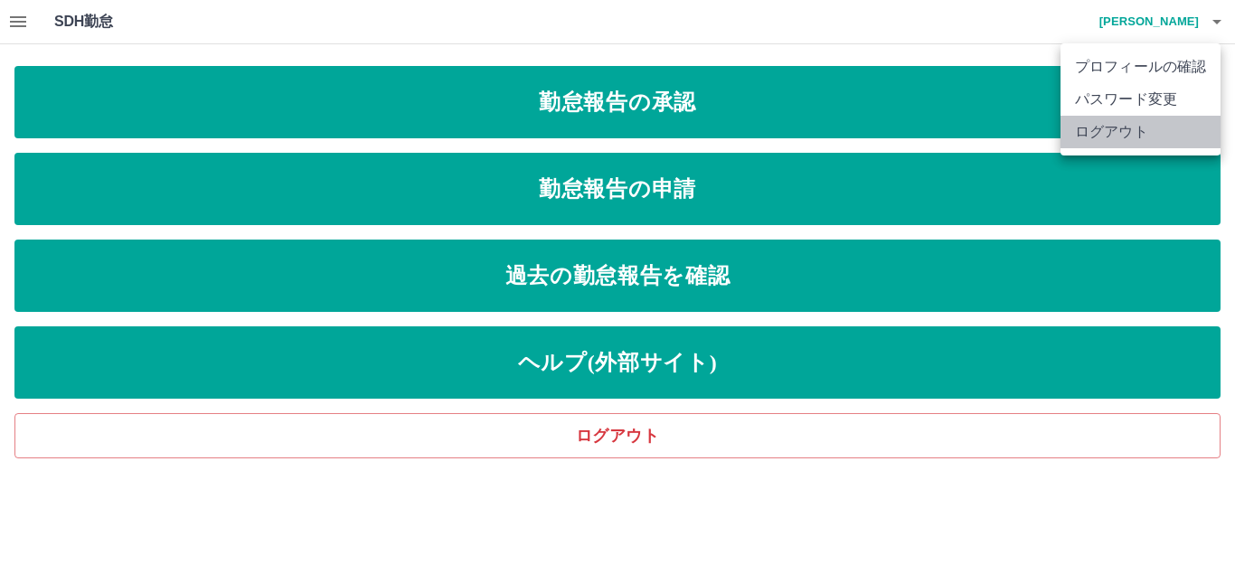
click at [1132, 135] on li "ログアウト" at bounding box center [1140, 132] width 160 height 33
